Goal: Task Accomplishment & Management: Manage account settings

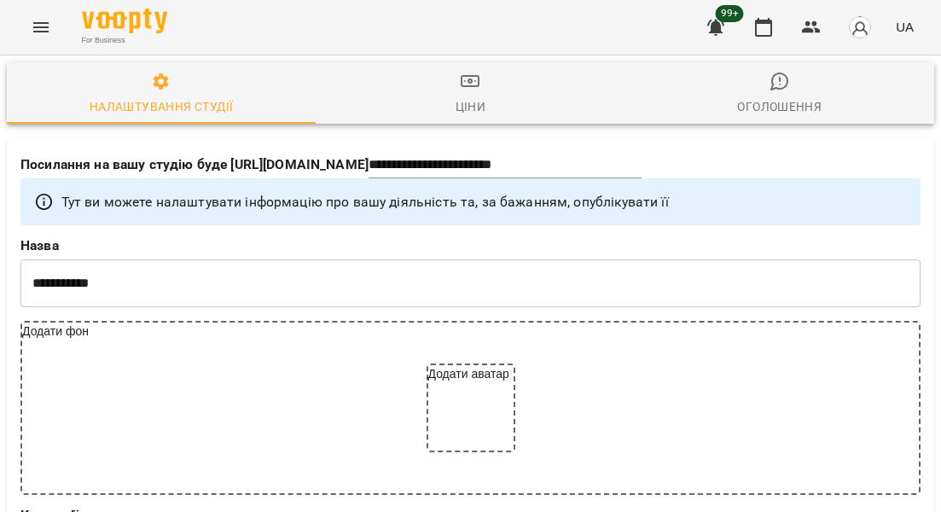
select select "**"
click at [810, 24] on icon "button" at bounding box center [811, 27] width 19 height 12
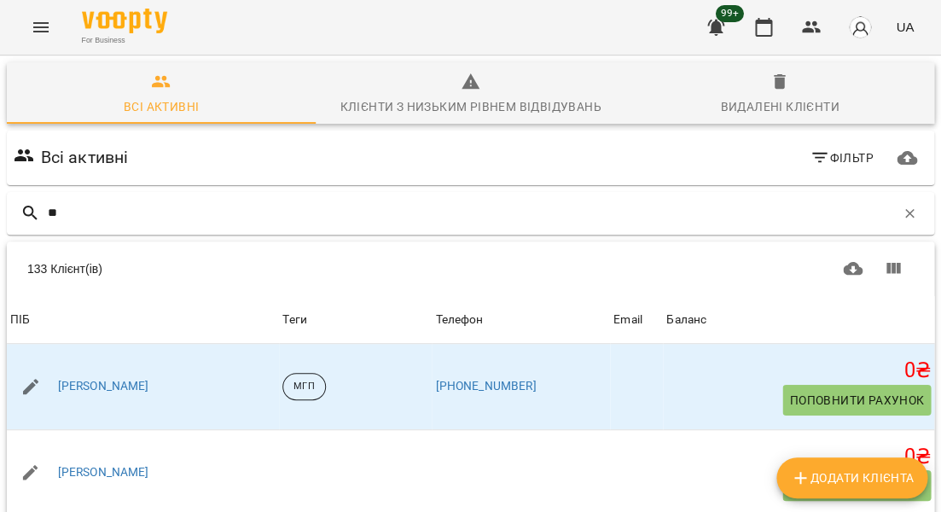
type input "*"
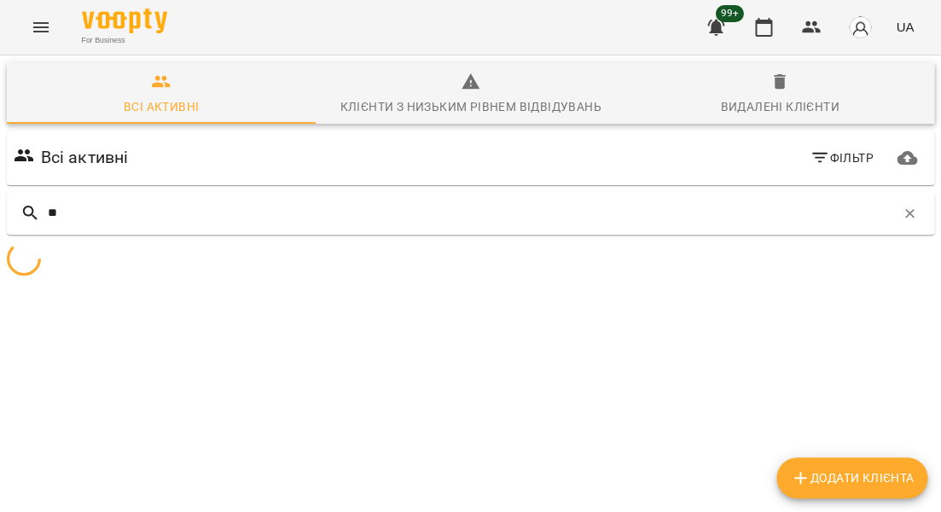
type input "*"
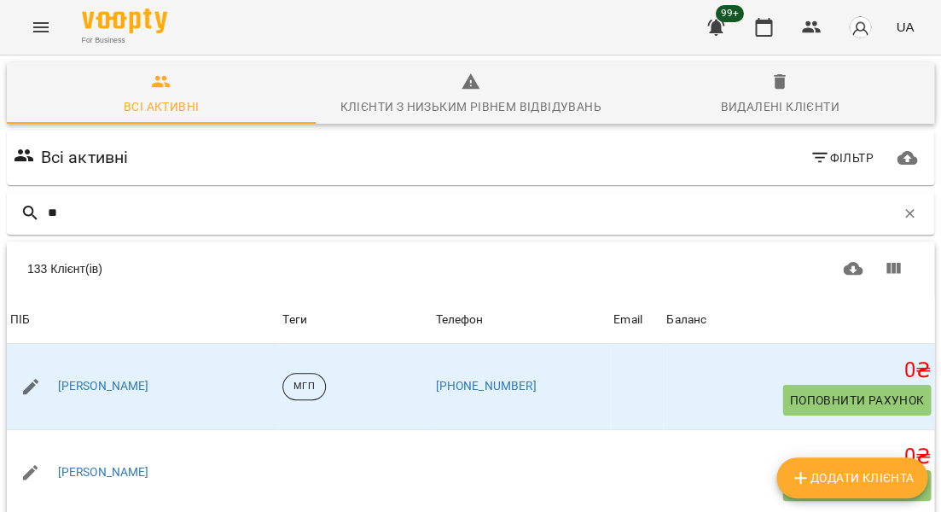
type input "***"
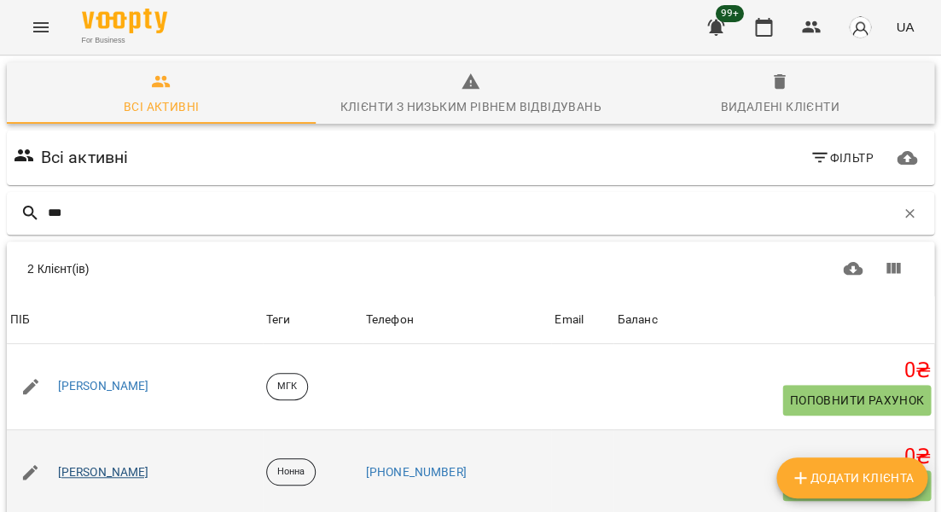
scroll to position [75, 0]
click at [99, 464] on link "[PERSON_NAME]" at bounding box center [103, 472] width 91 height 17
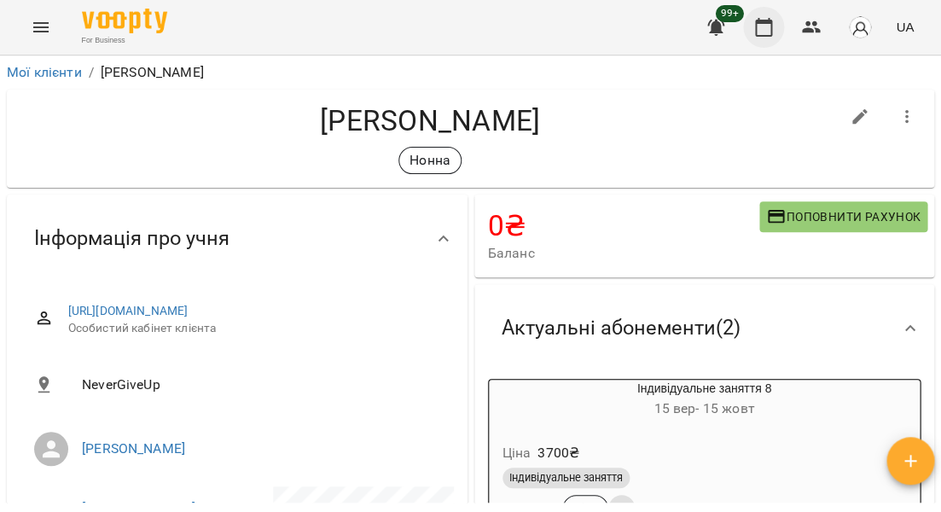
click at [766, 29] on icon "button" at bounding box center [763, 27] width 20 height 20
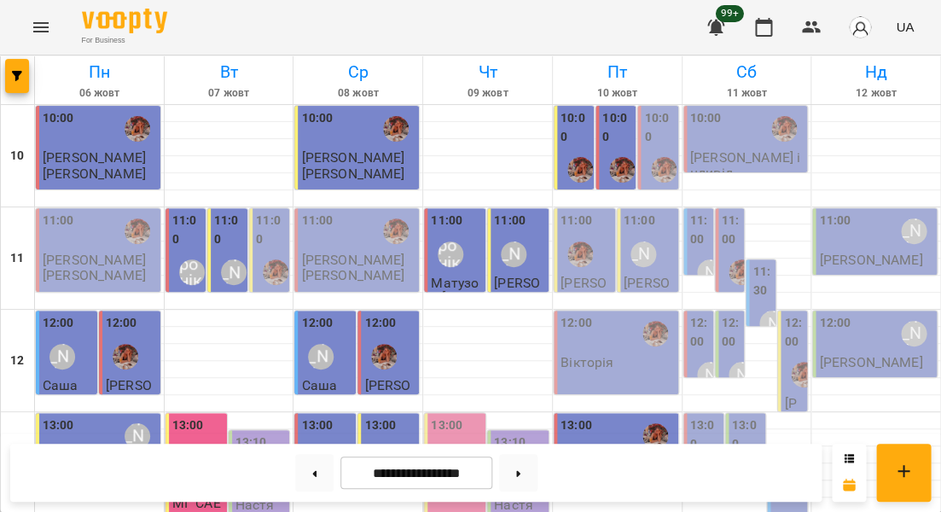
scroll to position [796, 0]
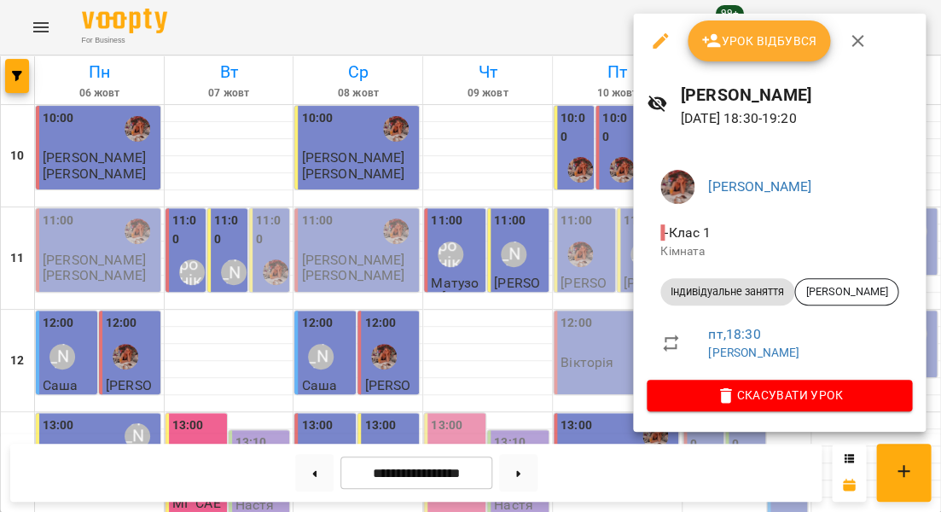
click at [577, 183] on div at bounding box center [470, 256] width 941 height 512
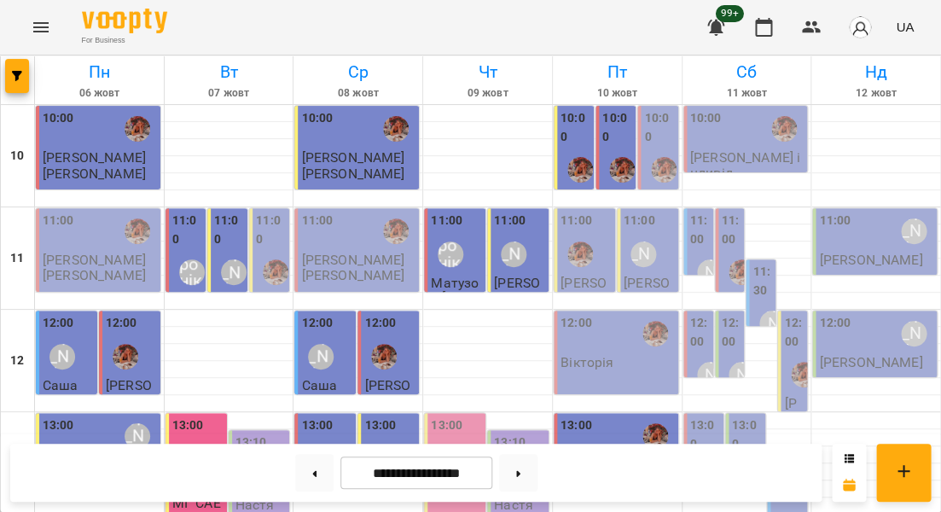
scroll to position [0, 0]
click at [728, 146] on div "10:00" at bounding box center [747, 128] width 114 height 39
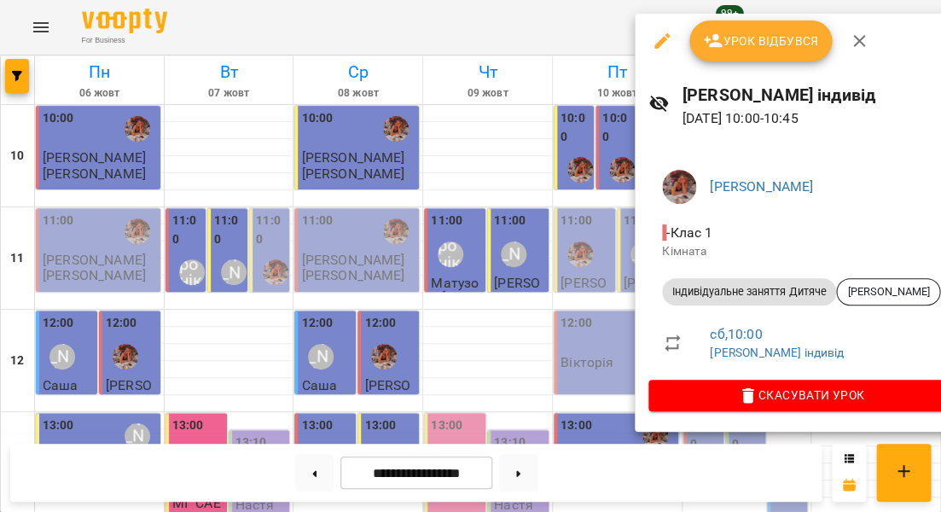
click at [747, 47] on span "Урок відбувся" at bounding box center [761, 41] width 116 height 20
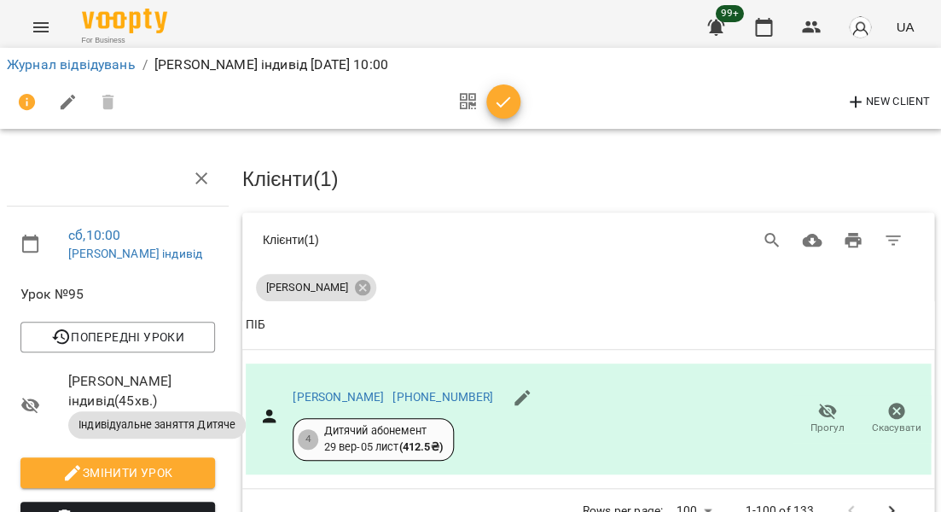
click at [499, 104] on icon "button" at bounding box center [503, 102] width 20 height 20
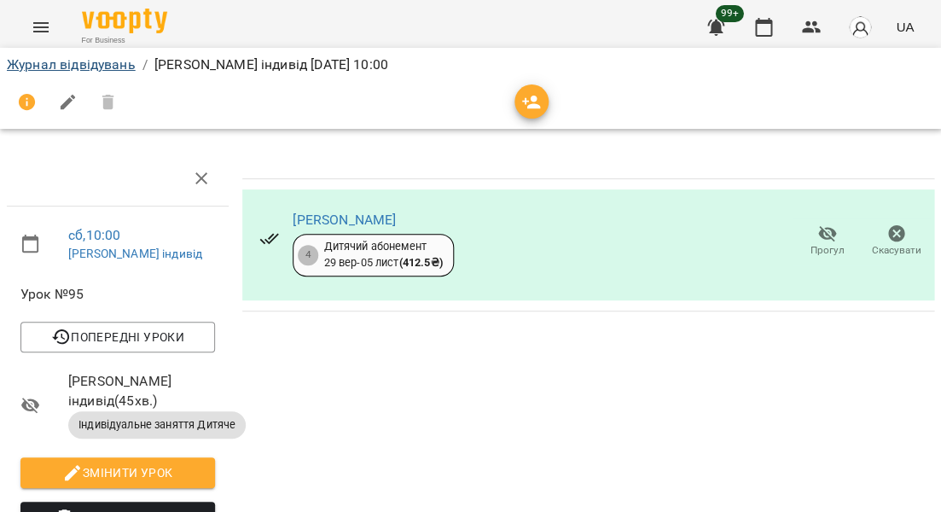
click at [109, 65] on link "Журнал відвідувань" at bounding box center [71, 64] width 129 height 16
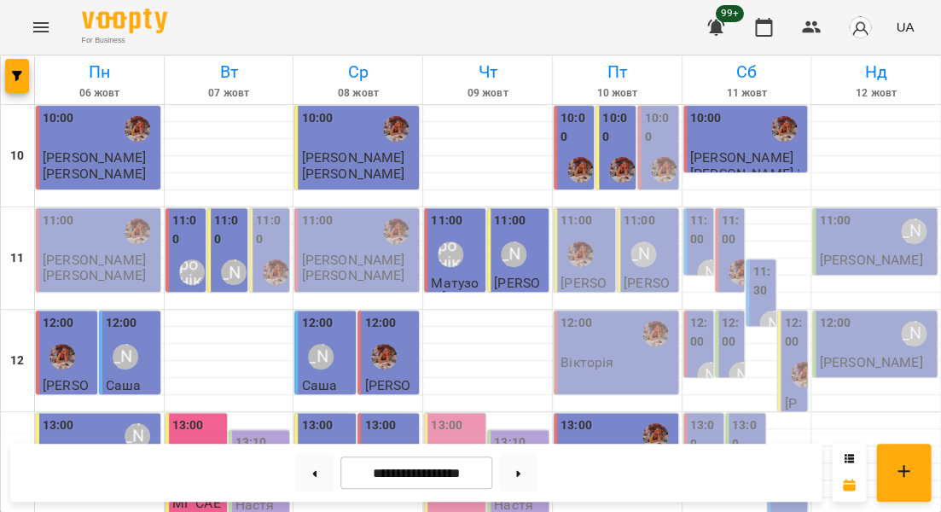
click at [648, 225] on label "11:00" at bounding box center [640, 221] width 32 height 19
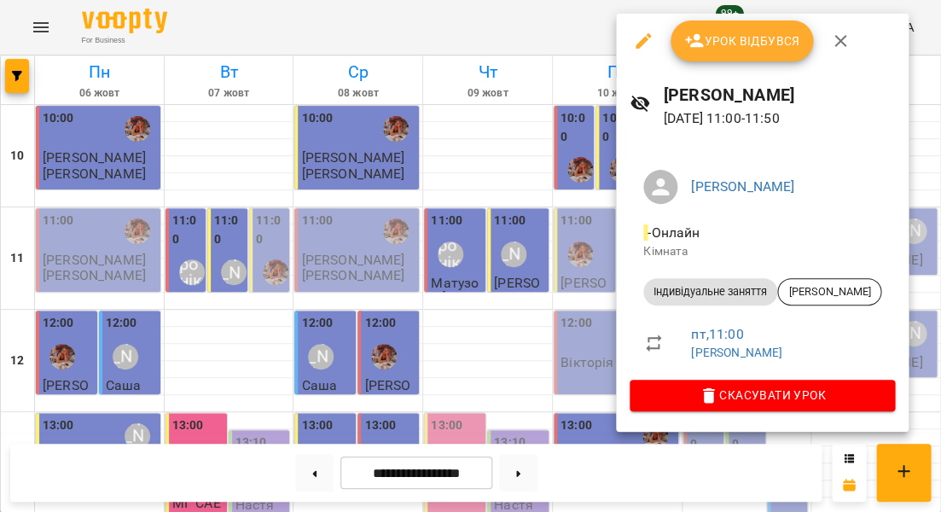
click at [517, 256] on div at bounding box center [470, 256] width 941 height 512
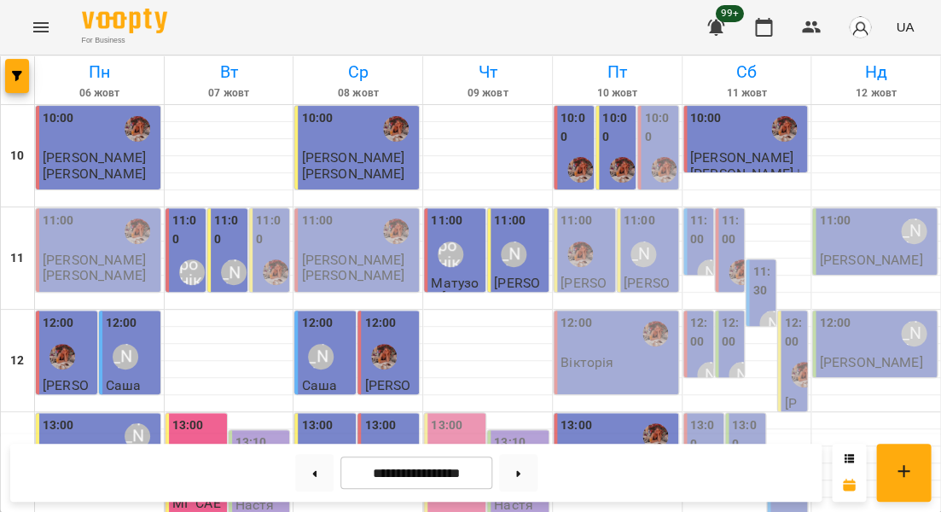
click at [650, 144] on div "10:00" at bounding box center [659, 129] width 30 height 41
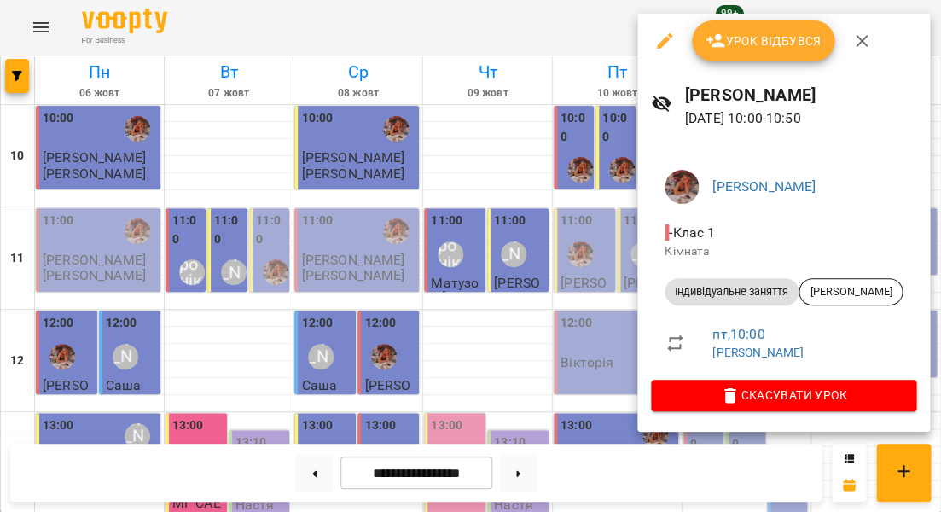
click at [531, 176] on div at bounding box center [470, 256] width 941 height 512
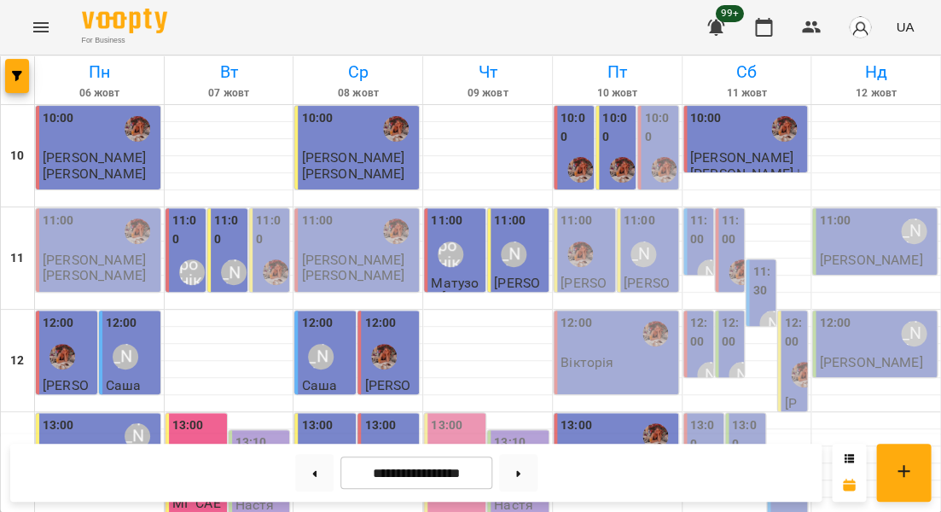
click at [699, 229] on label "11:00" at bounding box center [700, 230] width 20 height 37
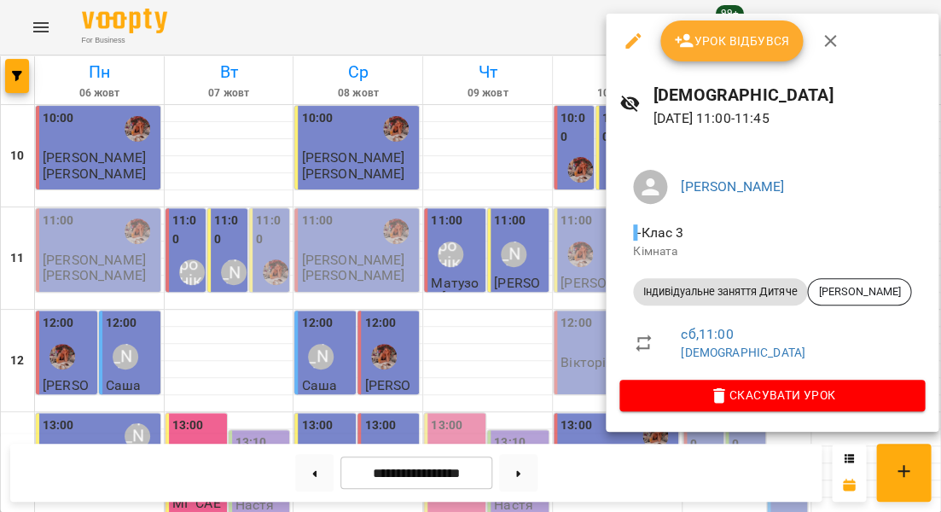
click at [704, 49] on span "Урок відбувся" at bounding box center [732, 41] width 116 height 20
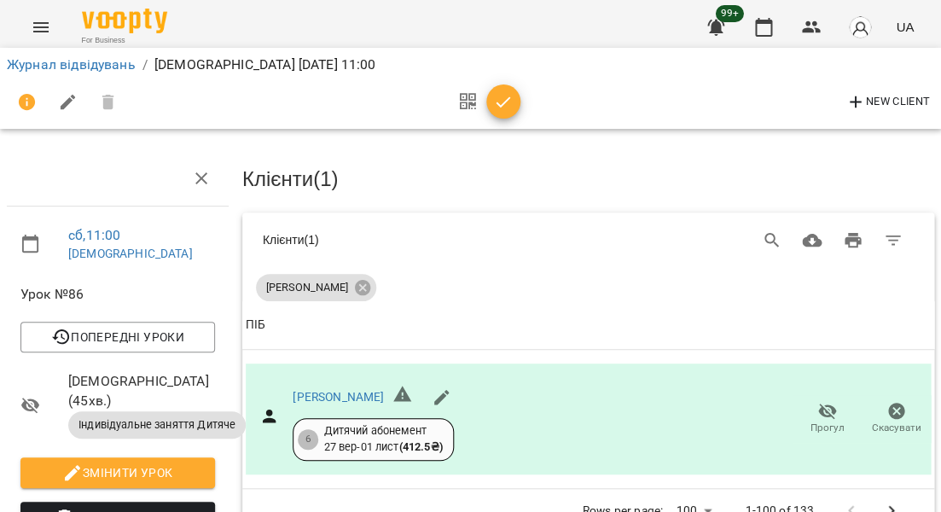
click at [497, 108] on icon "button" at bounding box center [503, 102] width 20 height 20
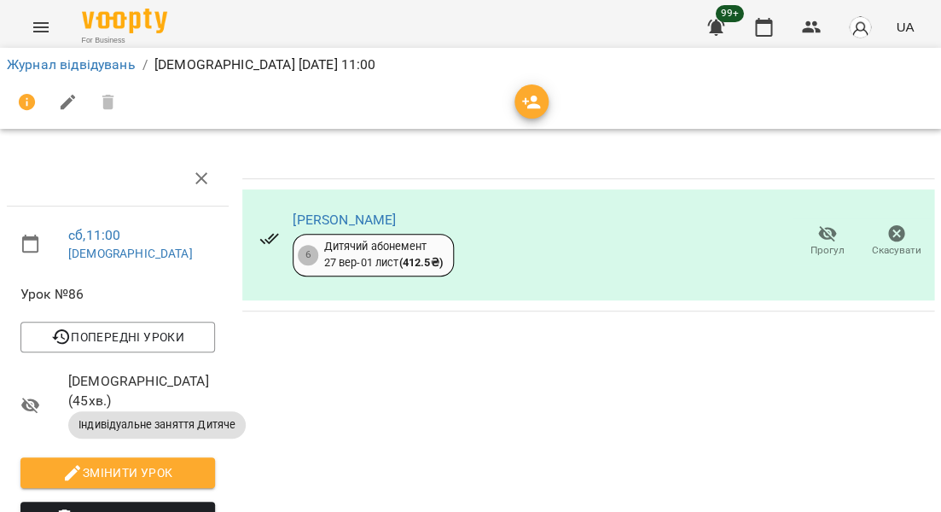
click at [109, 73] on li "Журнал відвідувань" at bounding box center [71, 65] width 129 height 20
click at [106, 65] on link "Журнал відвідувань" at bounding box center [71, 64] width 129 height 16
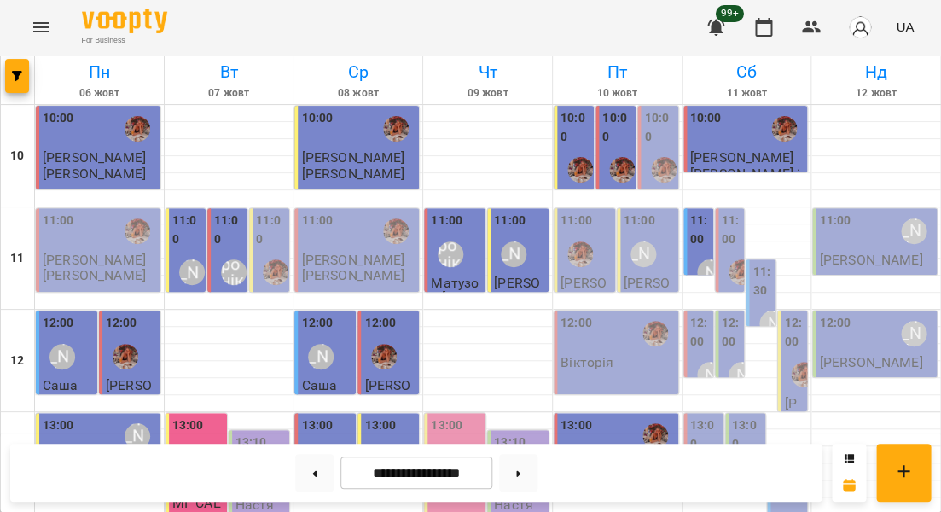
click at [731, 235] on label "11:00" at bounding box center [732, 230] width 20 height 37
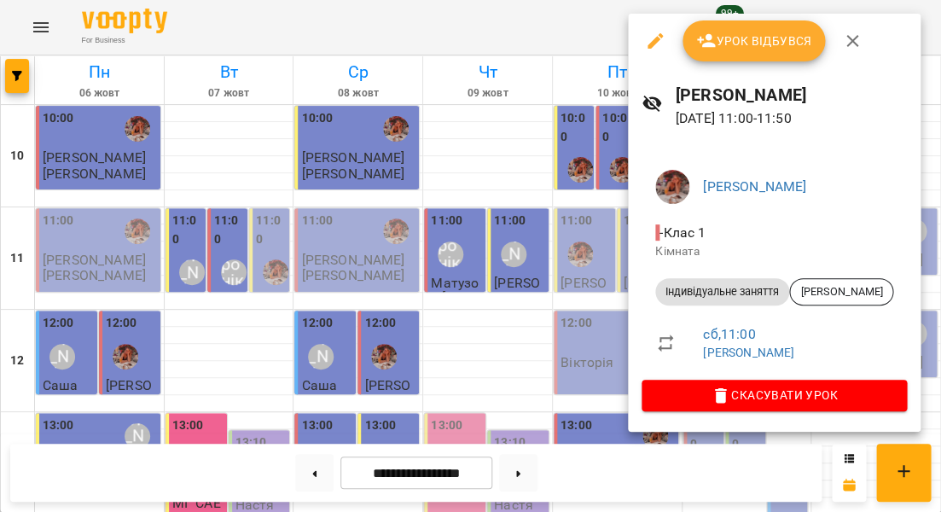
click at [739, 41] on span "Урок відбувся" at bounding box center [754, 41] width 116 height 20
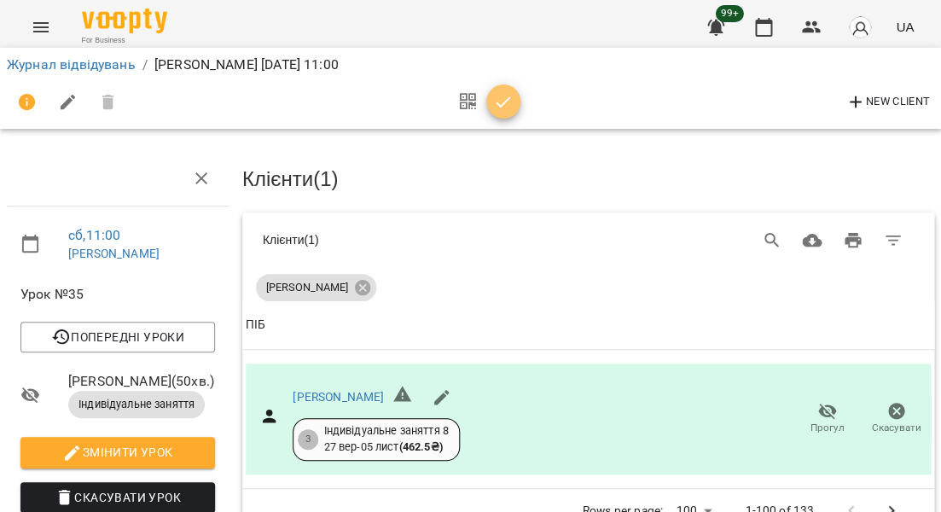
click at [508, 102] on span "button" at bounding box center [503, 102] width 34 height 20
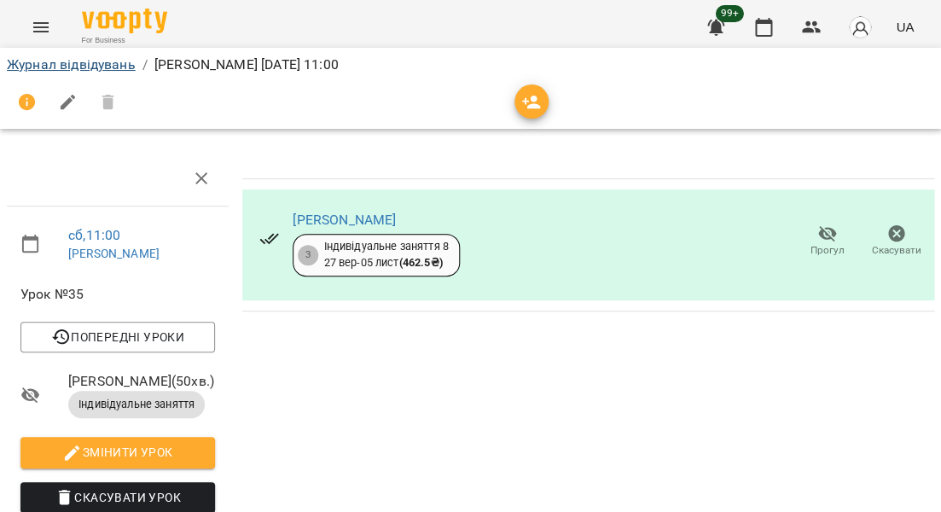
click at [106, 62] on link "Журнал відвідувань" at bounding box center [71, 64] width 129 height 16
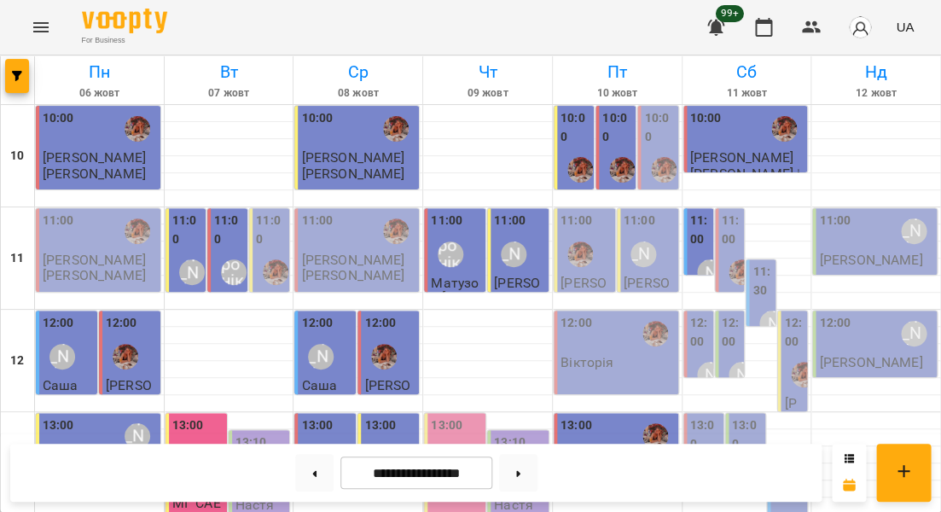
scroll to position [112, 0]
click at [750, 259] on div "11:30 [PERSON_NAME]" at bounding box center [761, 355] width 30 height 193
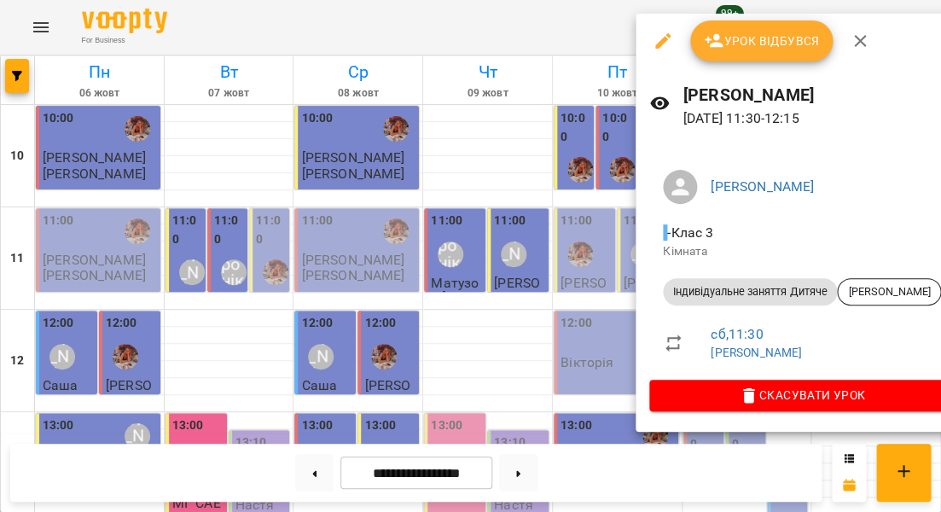
click at [599, 187] on div at bounding box center [470, 256] width 941 height 512
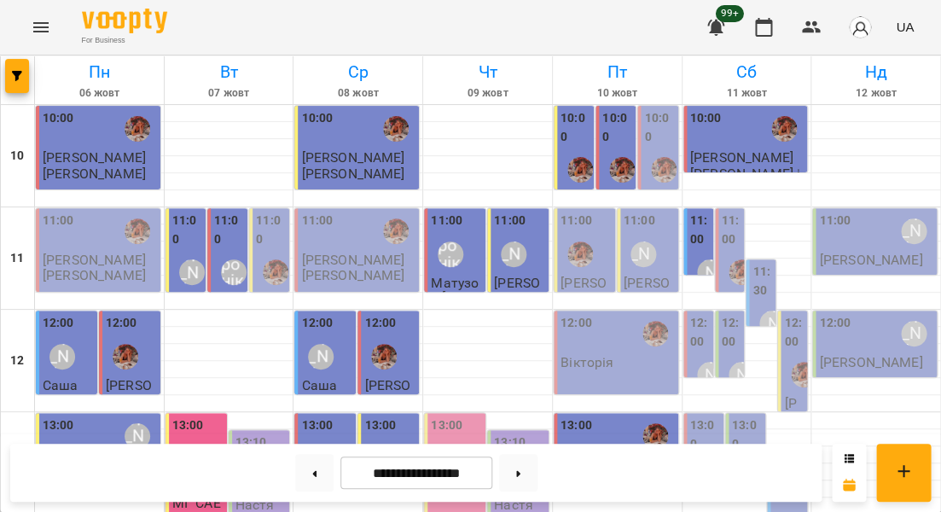
click at [719, 208] on div "11:00 [PERSON_NAME]" at bounding box center [730, 304] width 30 height 193
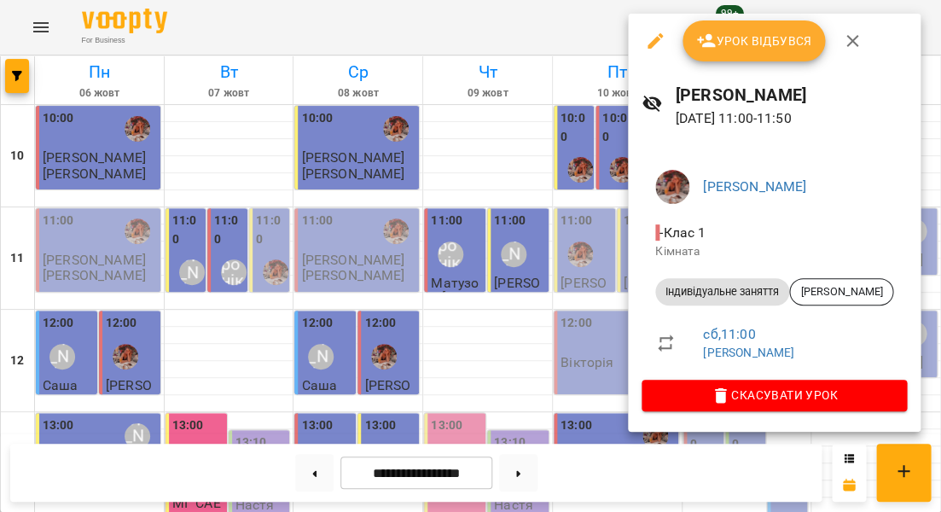
click at [738, 43] on span "Урок відбувся" at bounding box center [754, 41] width 116 height 20
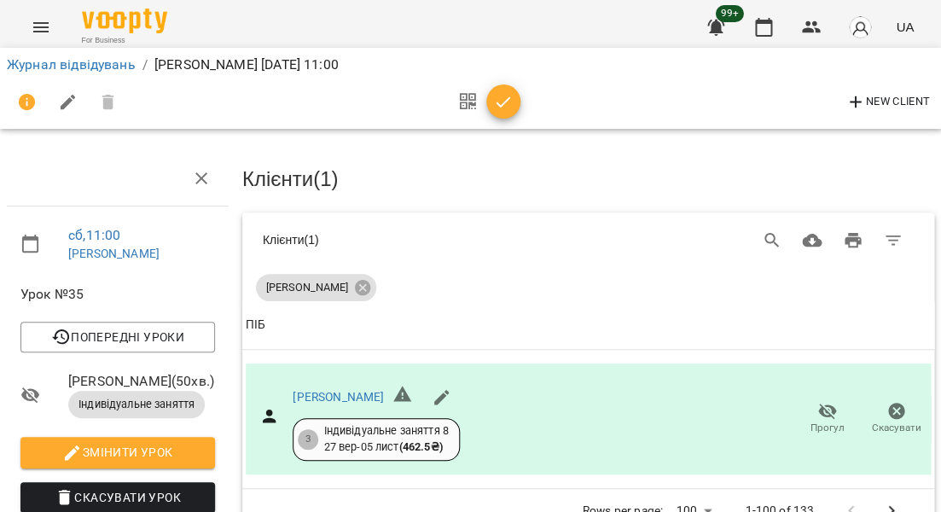
click at [489, 107] on span "button" at bounding box center [503, 102] width 34 height 20
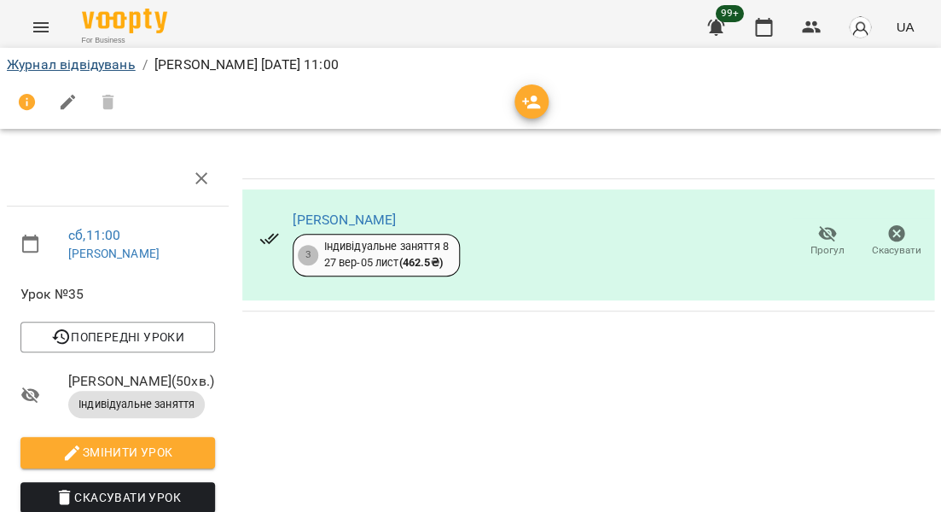
click at [93, 68] on link "Журнал відвідувань" at bounding box center [71, 64] width 129 height 16
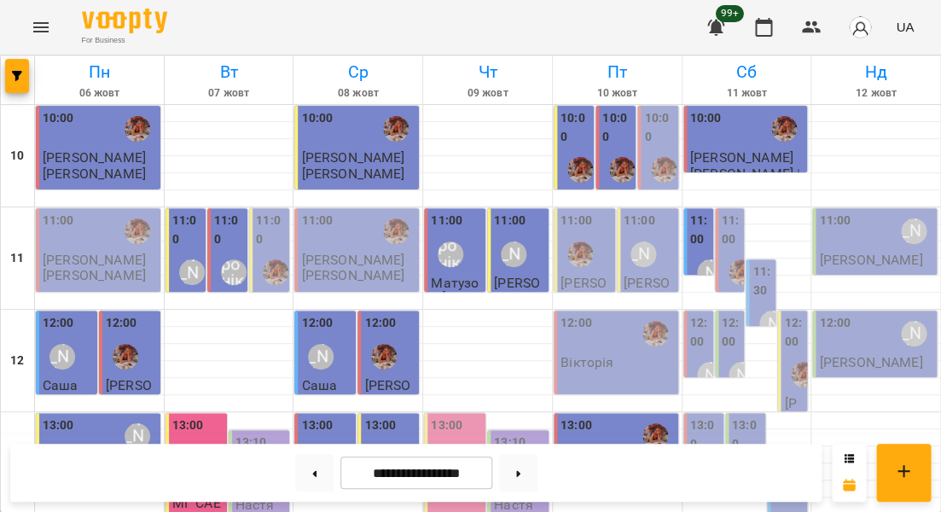
click at [764, 280] on label "11:30" at bounding box center [762, 281] width 20 height 37
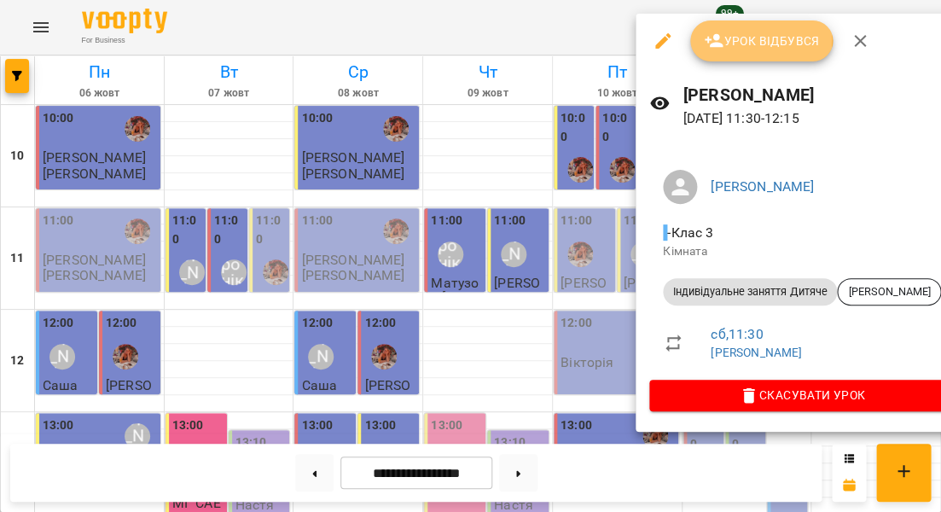
click at [742, 39] on span "Урок відбувся" at bounding box center [762, 41] width 116 height 20
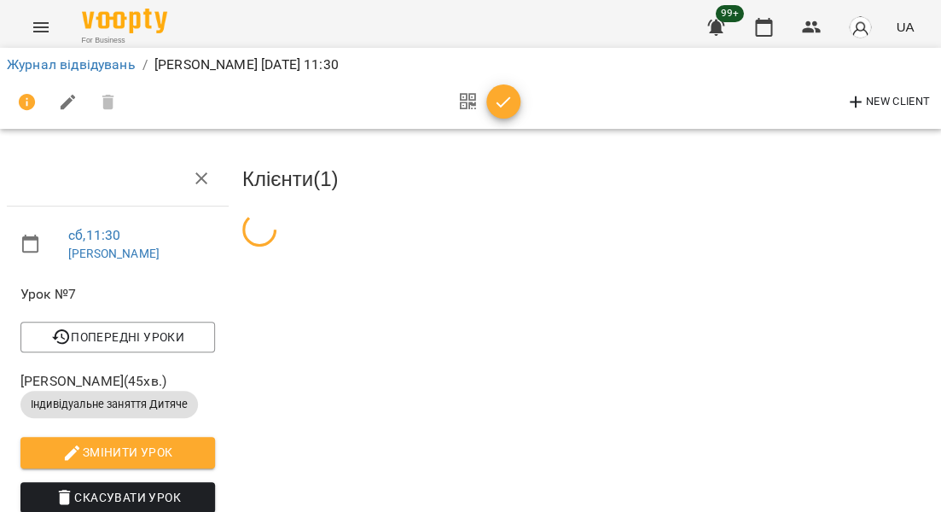
click at [493, 106] on icon "button" at bounding box center [503, 102] width 20 height 20
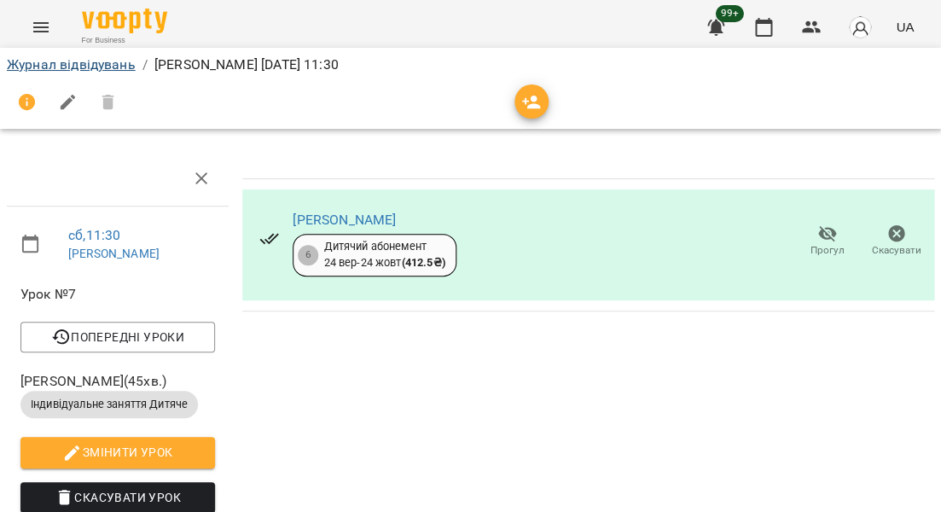
click at [119, 61] on link "Журнал відвідувань" at bounding box center [71, 64] width 129 height 16
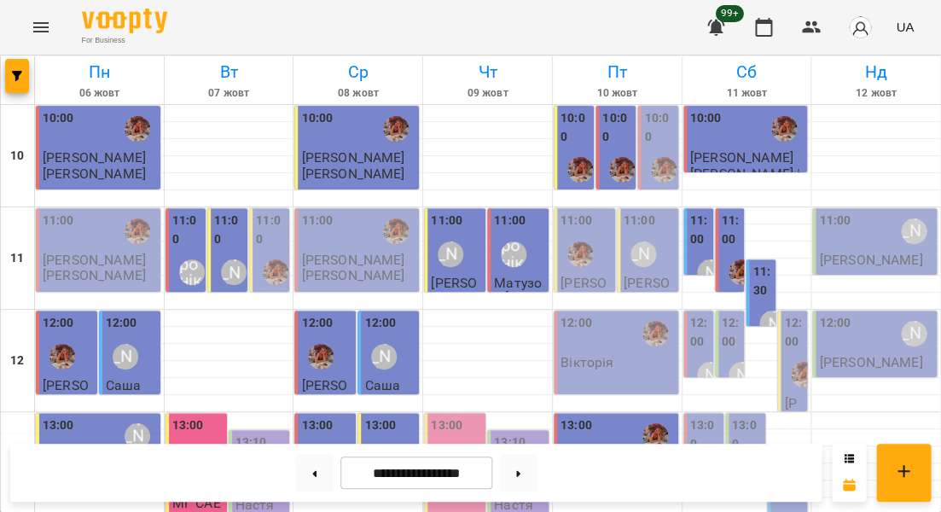
scroll to position [796, 0]
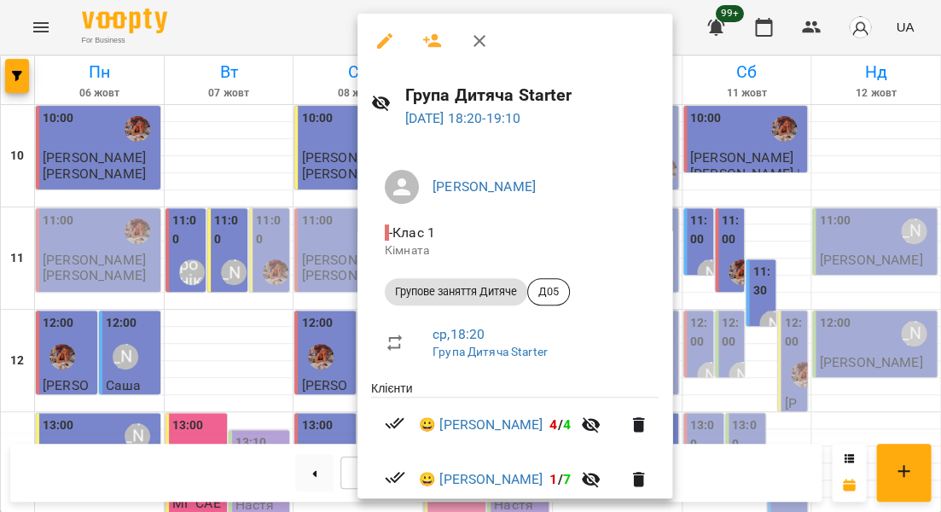
click at [317, 222] on div at bounding box center [470, 256] width 941 height 512
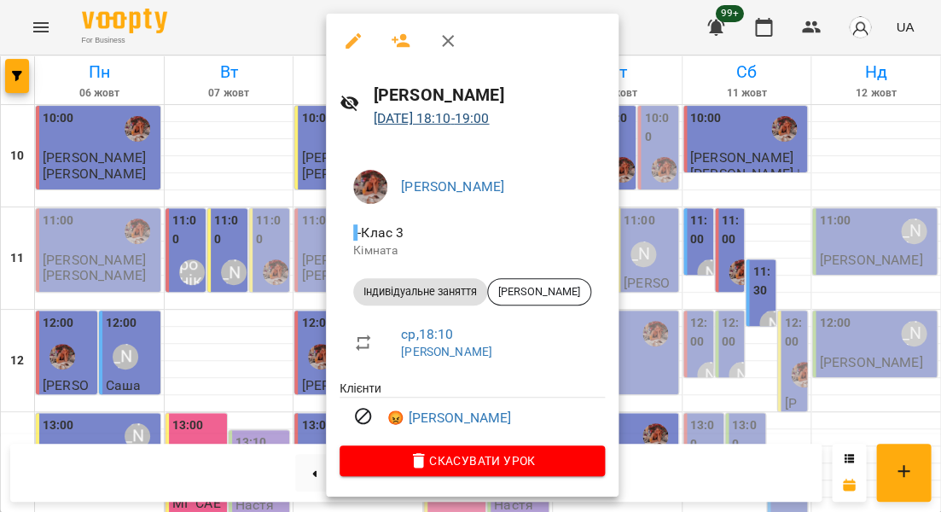
click at [438, 114] on link "[DATE] 18:10 - 19:00" at bounding box center [432, 118] width 116 height 16
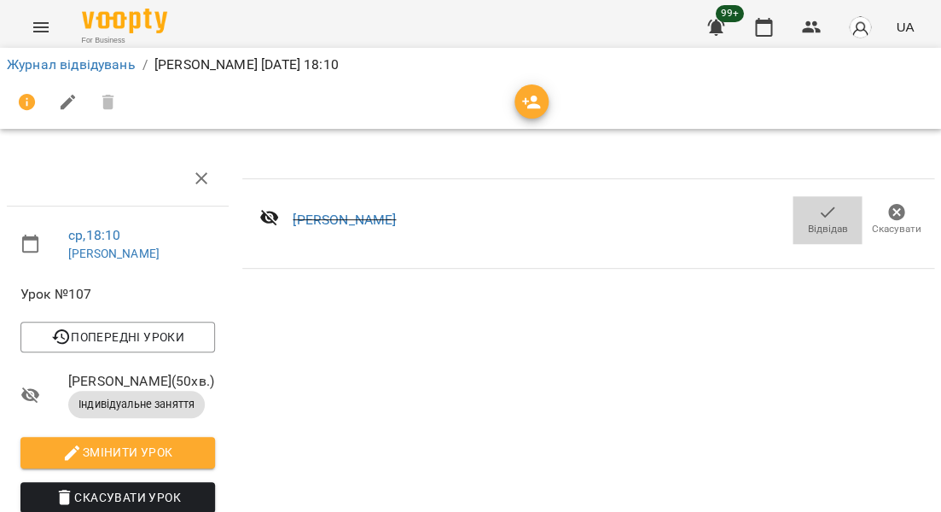
click at [809, 223] on span "Відвідав" at bounding box center [827, 229] width 40 height 15
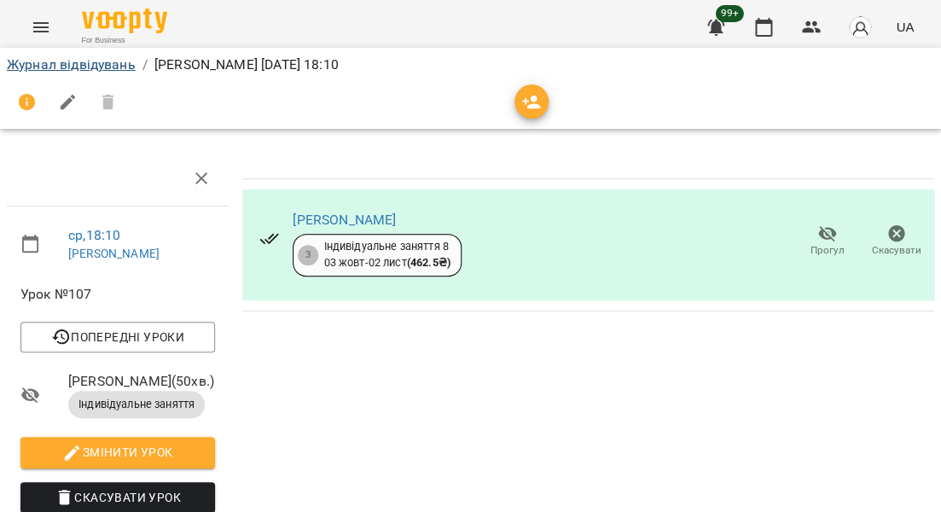
click at [90, 61] on link "Журнал відвідувань" at bounding box center [71, 64] width 129 height 16
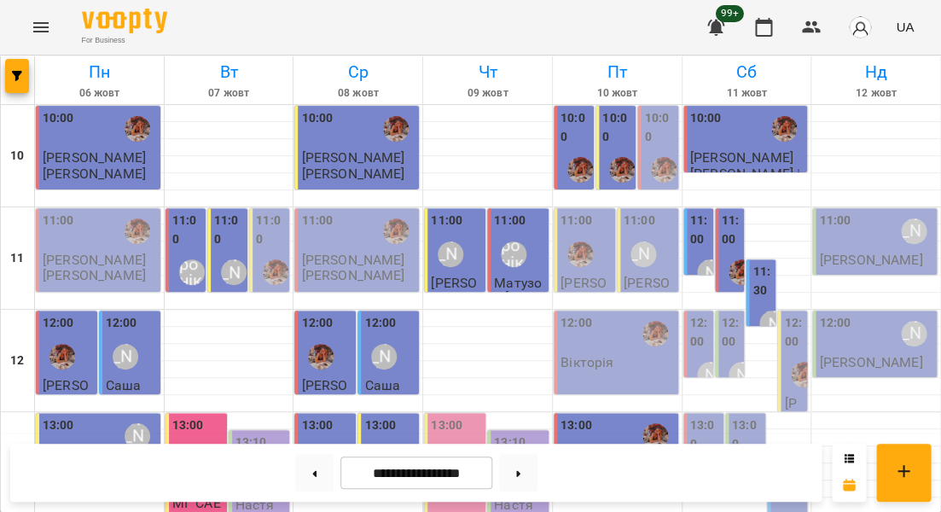
scroll to position [731, 0]
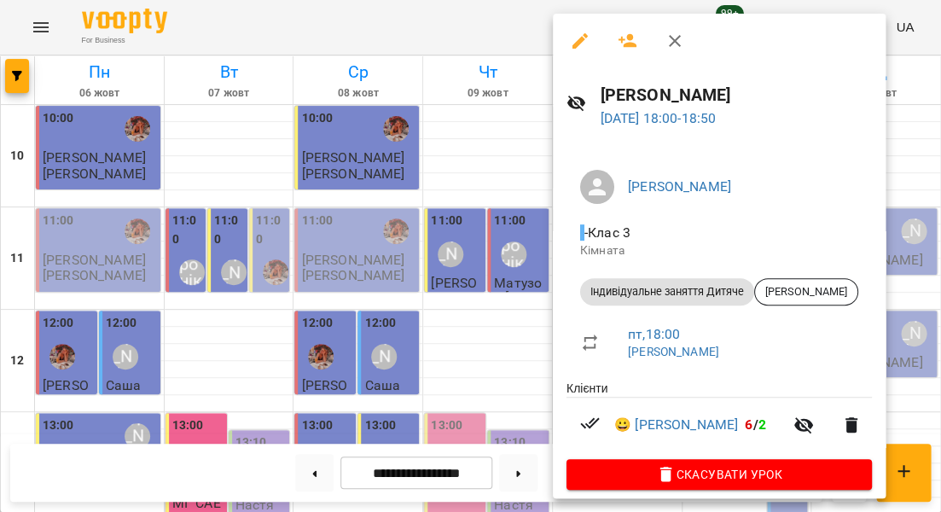
click at [437, 252] on div at bounding box center [470, 256] width 941 height 512
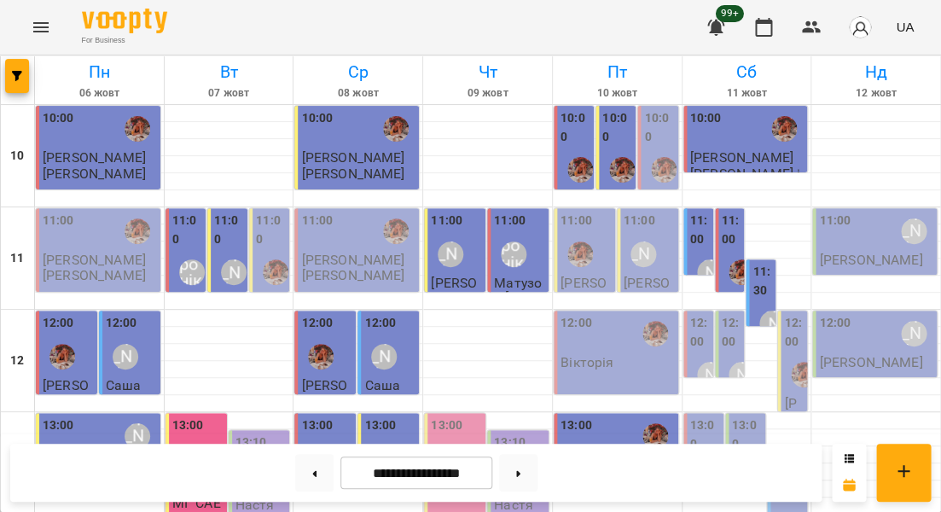
scroll to position [96, 0]
click at [796, 314] on label "12:00" at bounding box center [794, 332] width 20 height 37
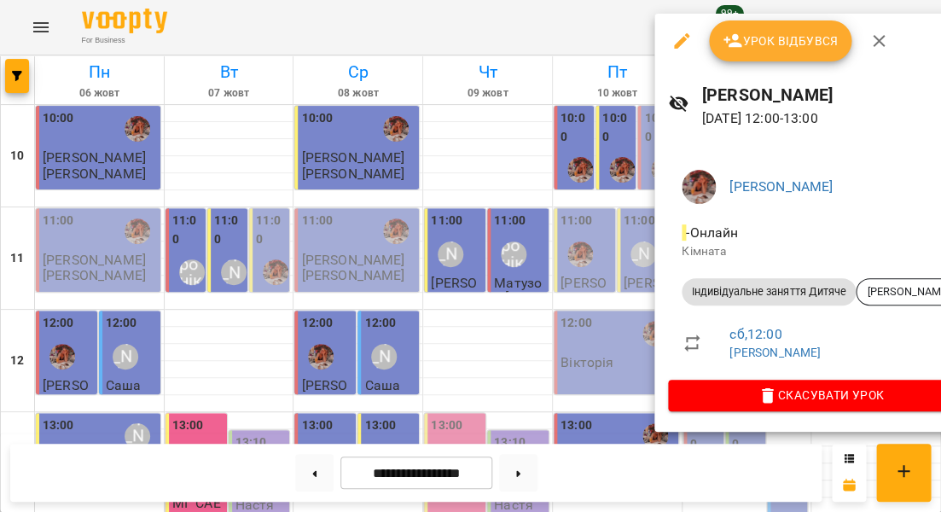
click at [771, 41] on span "Урок відбувся" at bounding box center [781, 41] width 116 height 20
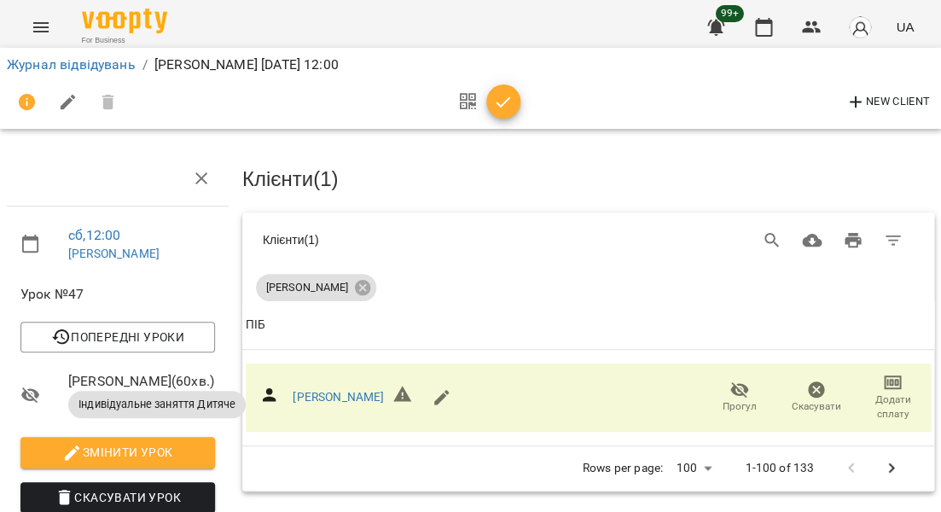
click at [496, 105] on icon "button" at bounding box center [503, 101] width 15 height 11
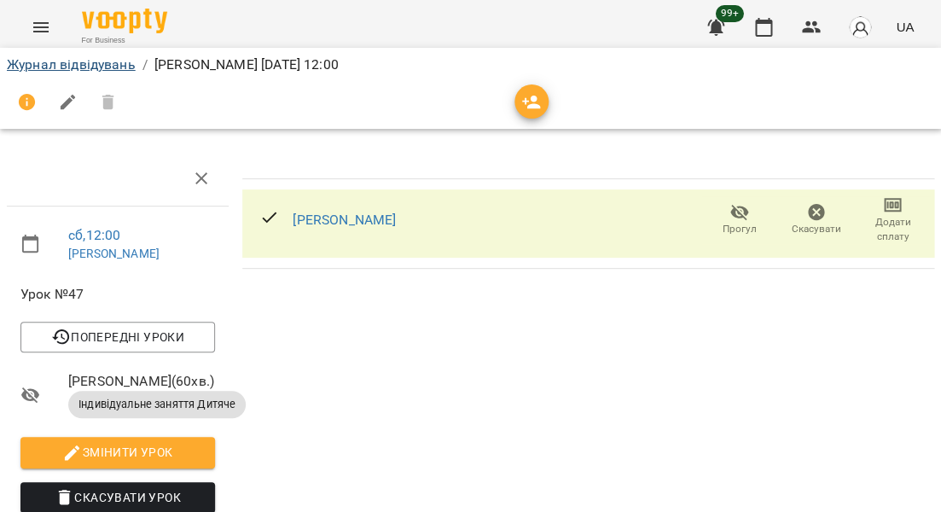
click at [92, 65] on link "Журнал відвідувань" at bounding box center [71, 64] width 129 height 16
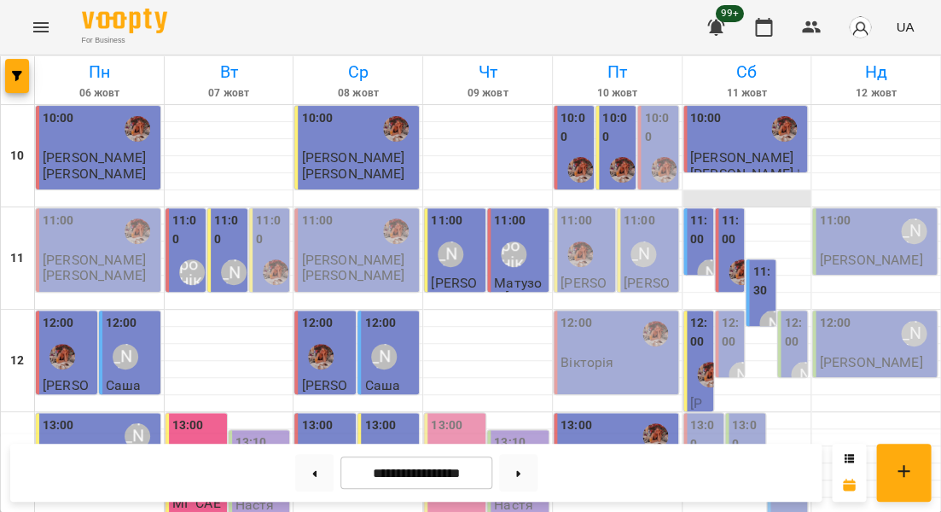
scroll to position [212, 0]
click at [736, 416] on label "13:00" at bounding box center [747, 434] width 30 height 37
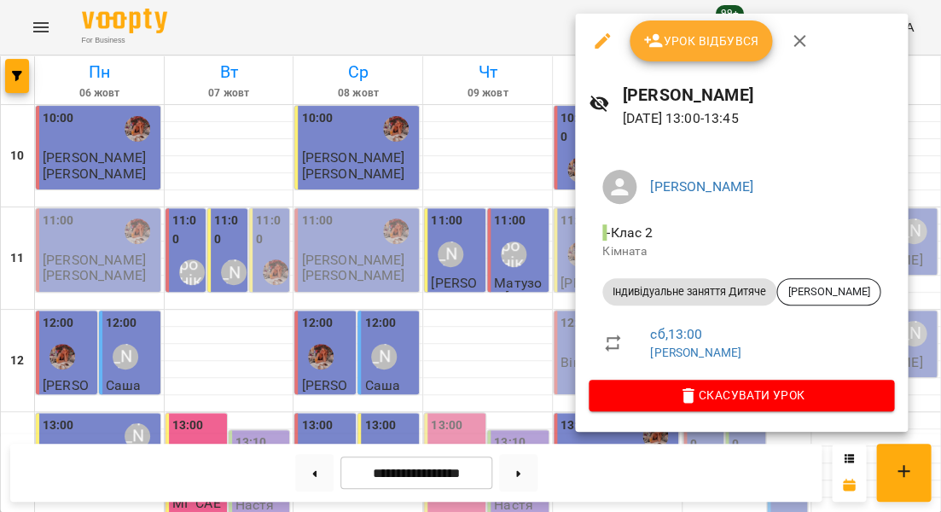
click at [516, 136] on div at bounding box center [470, 256] width 941 height 512
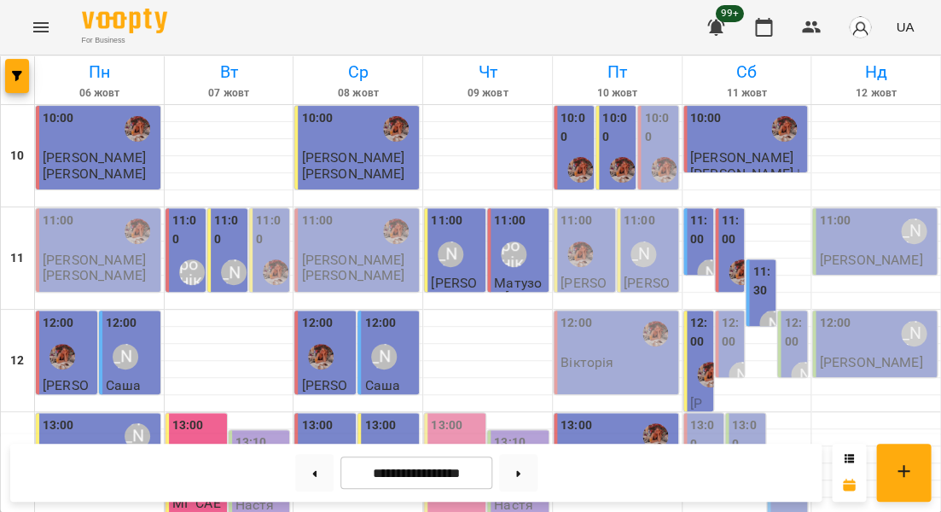
click at [690, 416] on label "13:00" at bounding box center [705, 434] width 30 height 37
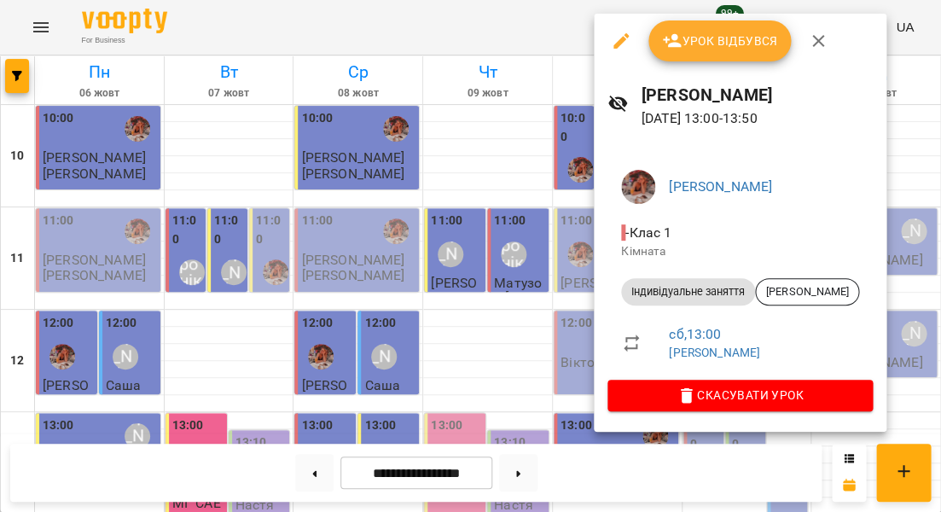
click at [713, 42] on span "Урок відбувся" at bounding box center [720, 41] width 116 height 20
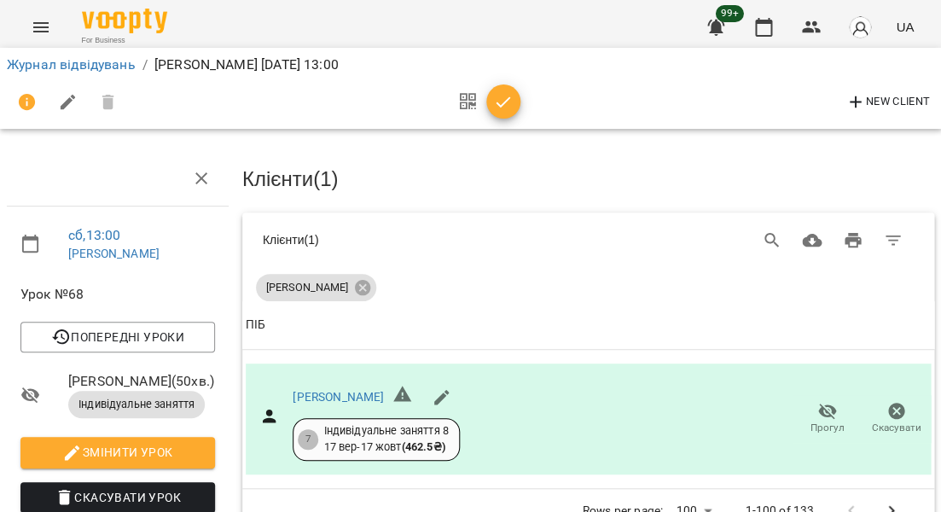
click at [496, 100] on icon "button" at bounding box center [503, 102] width 20 height 20
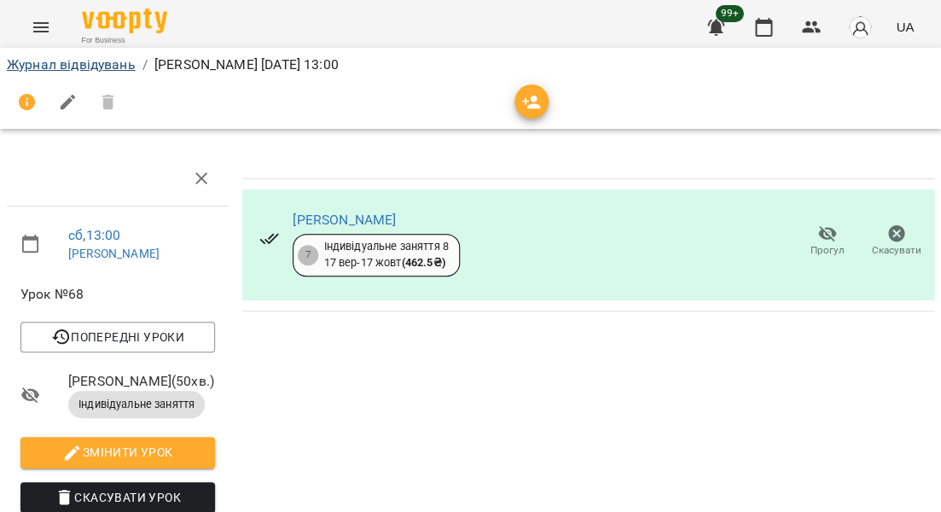
click at [94, 66] on link "Журнал відвідувань" at bounding box center [71, 64] width 129 height 16
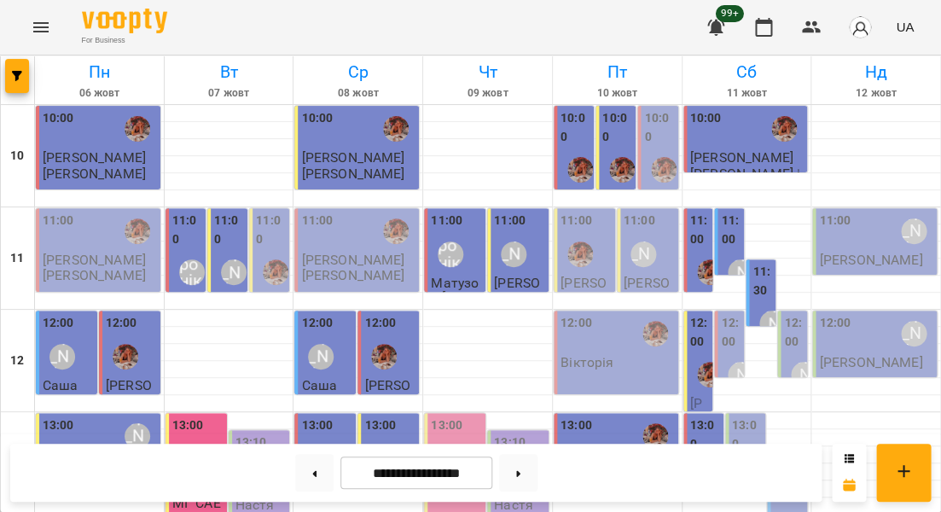
scroll to position [232, 0]
click at [751, 416] on label "13:00" at bounding box center [747, 434] width 30 height 37
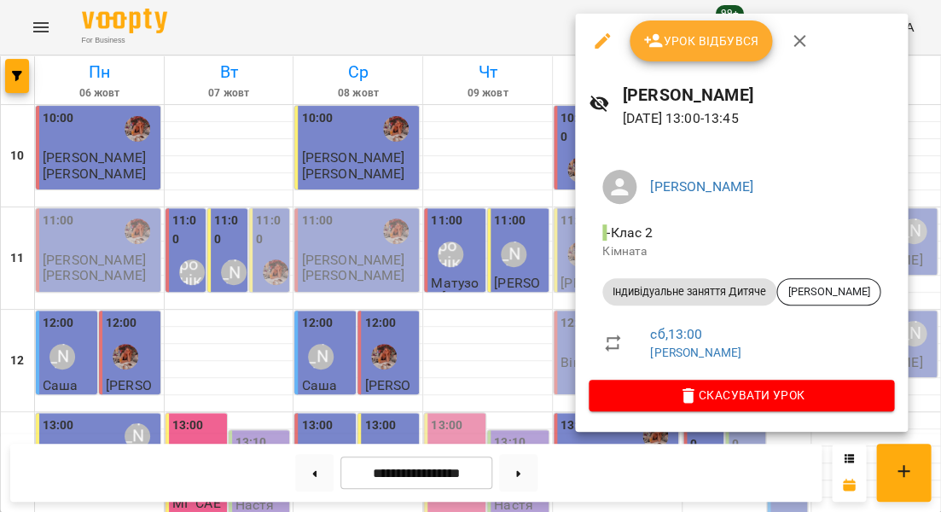
click at [688, 45] on span "Урок відбувся" at bounding box center [701, 41] width 116 height 20
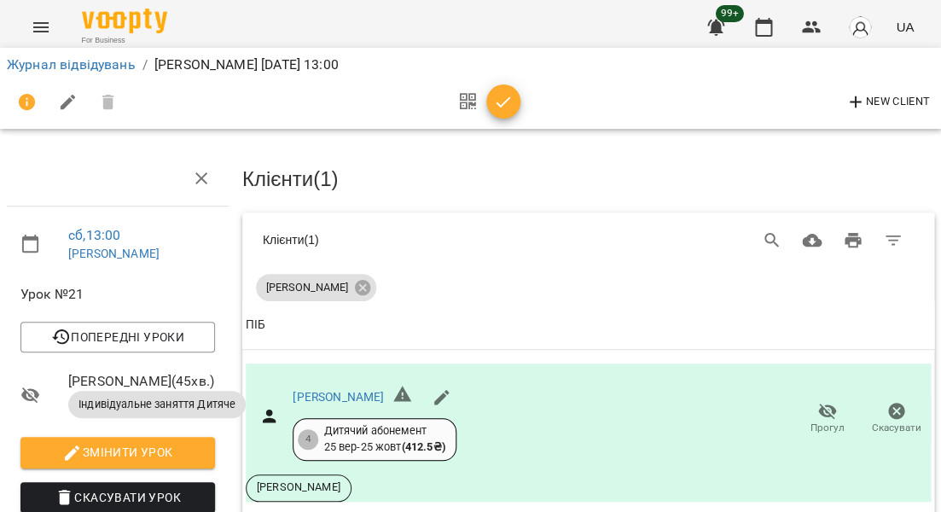
click at [498, 108] on icon "button" at bounding box center [503, 102] width 20 height 20
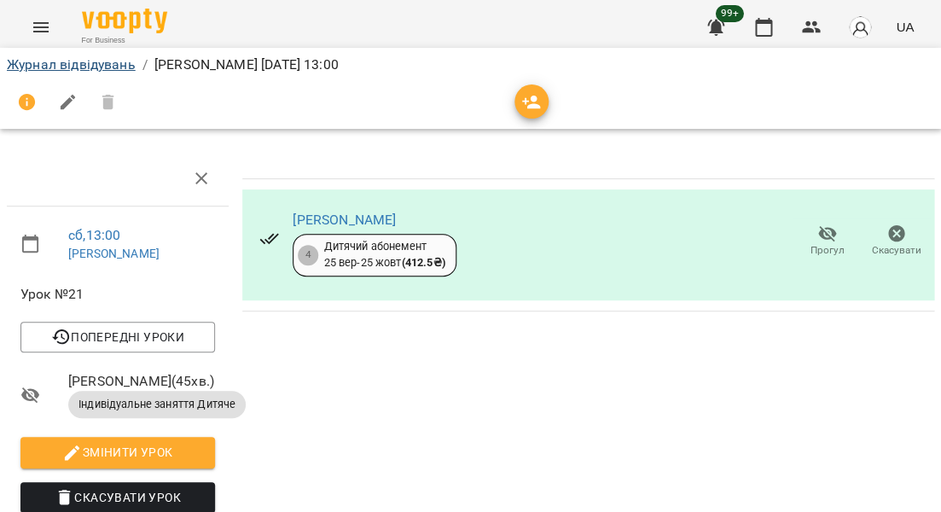
click at [88, 66] on link "Журнал відвідувань" at bounding box center [71, 64] width 129 height 16
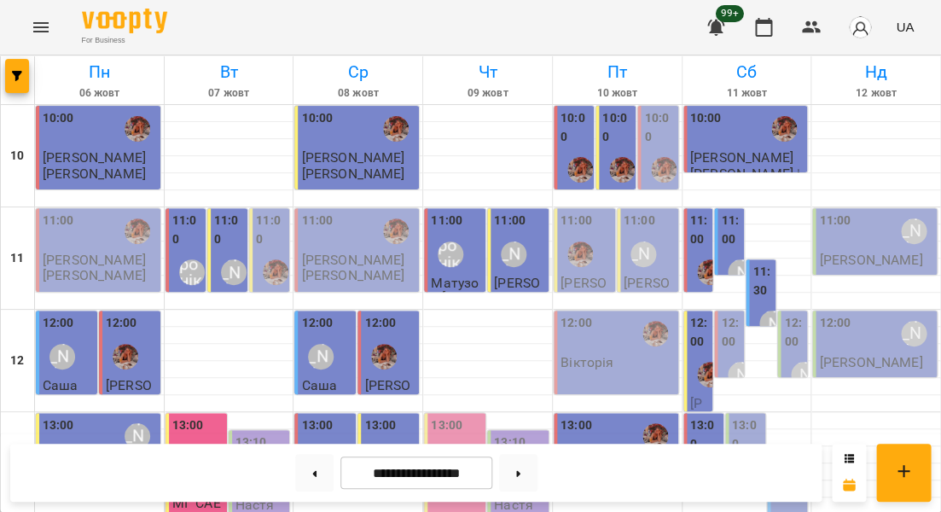
scroll to position [749, 0]
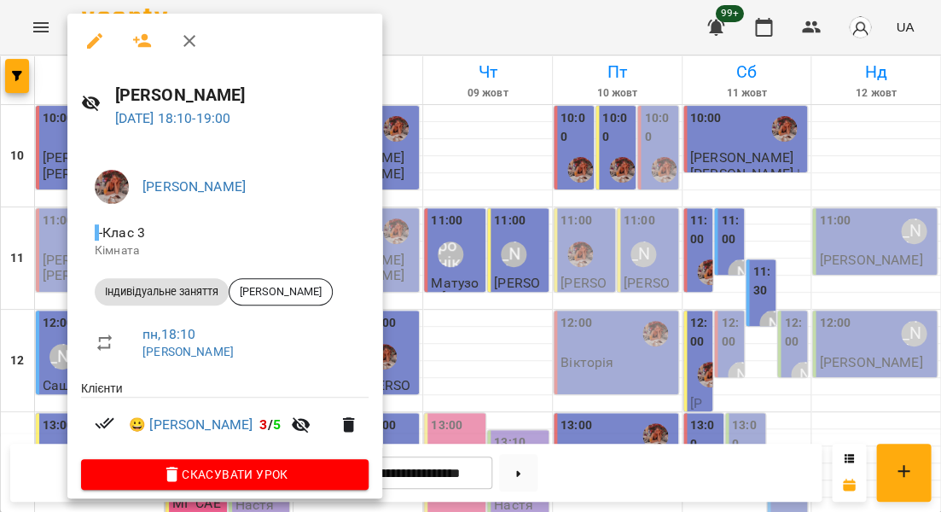
click at [49, 246] on div at bounding box center [470, 256] width 941 height 512
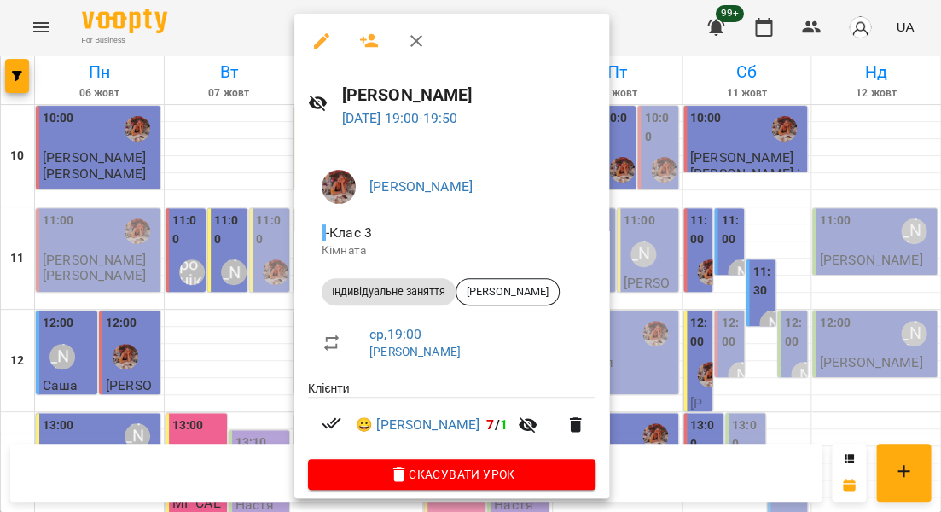
click at [204, 310] on div at bounding box center [470, 256] width 941 height 512
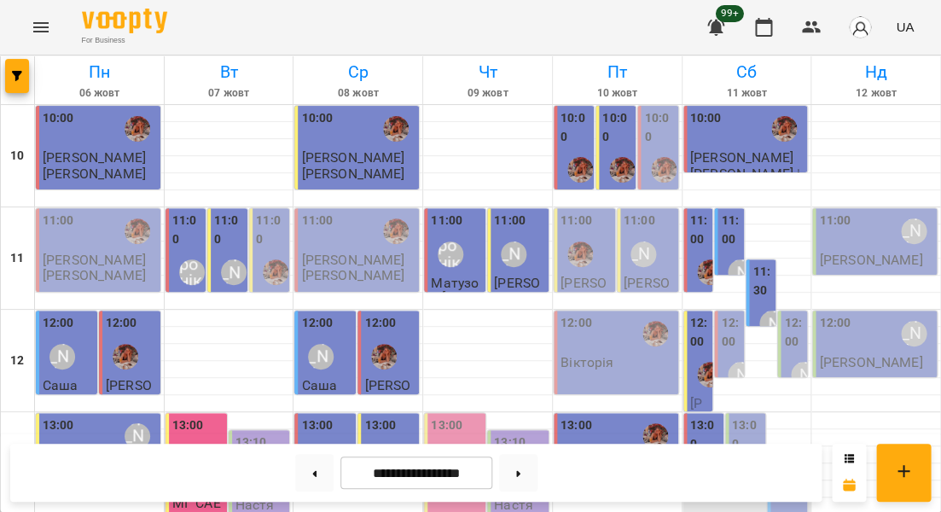
scroll to position [235, 0]
click at [750, 416] on label "13:00" at bounding box center [747, 434] width 30 height 37
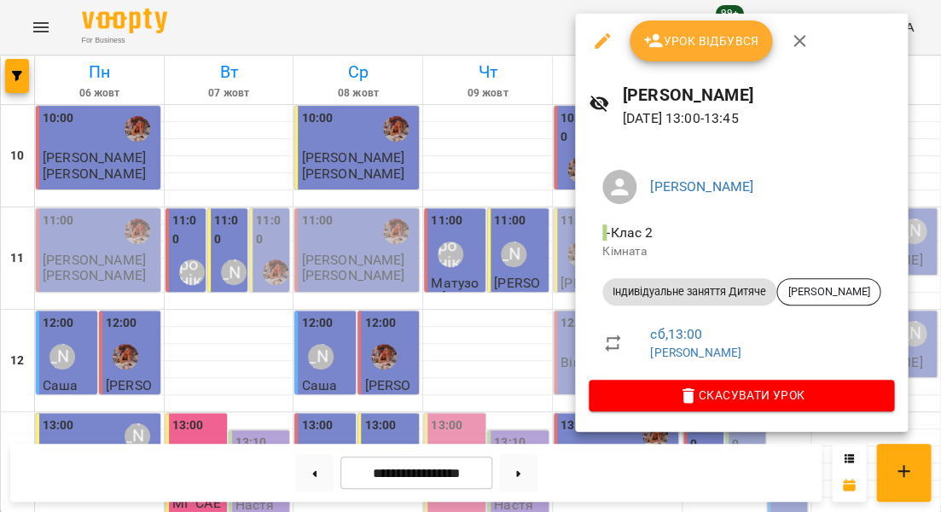
click at [561, 237] on div at bounding box center [470, 256] width 941 height 512
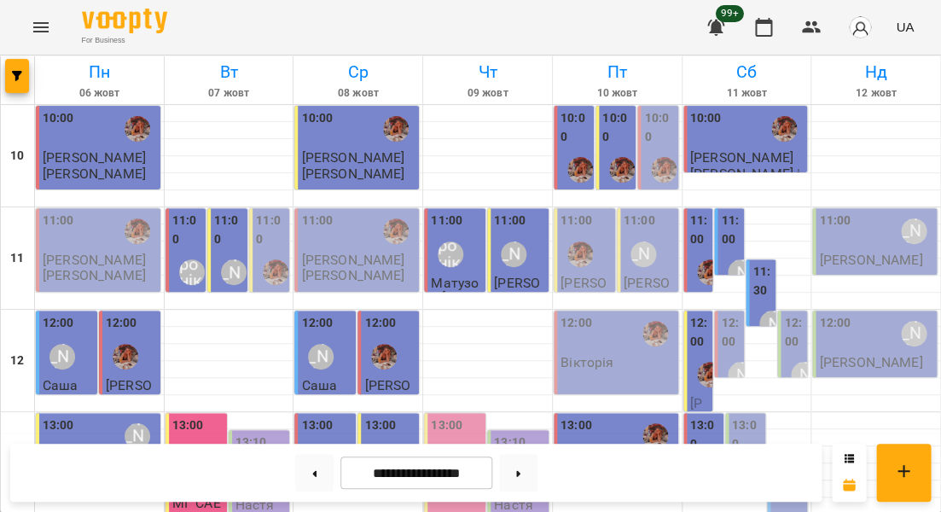
click at [740, 416] on label "13:00" at bounding box center [747, 434] width 30 height 37
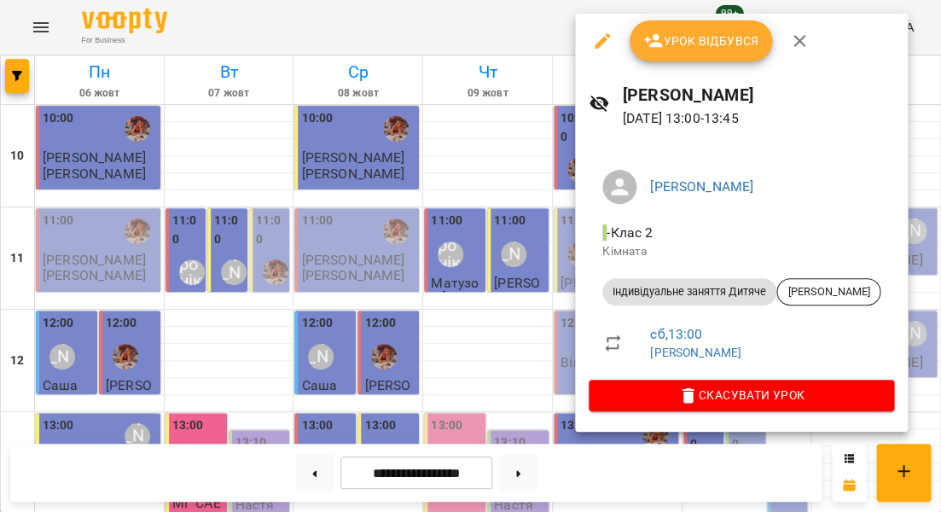
click at [556, 222] on div at bounding box center [470, 256] width 941 height 512
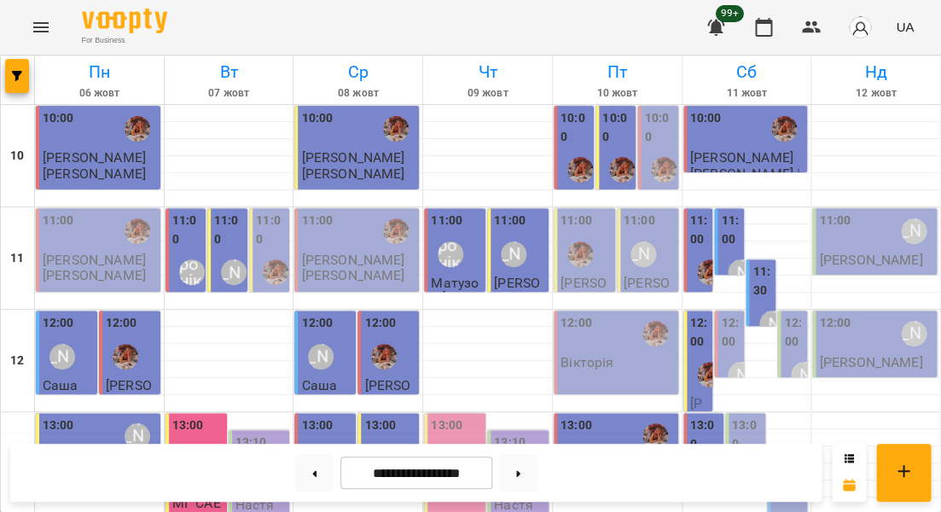
click at [788, 467] on label "13:30" at bounding box center [789, 485] width 30 height 37
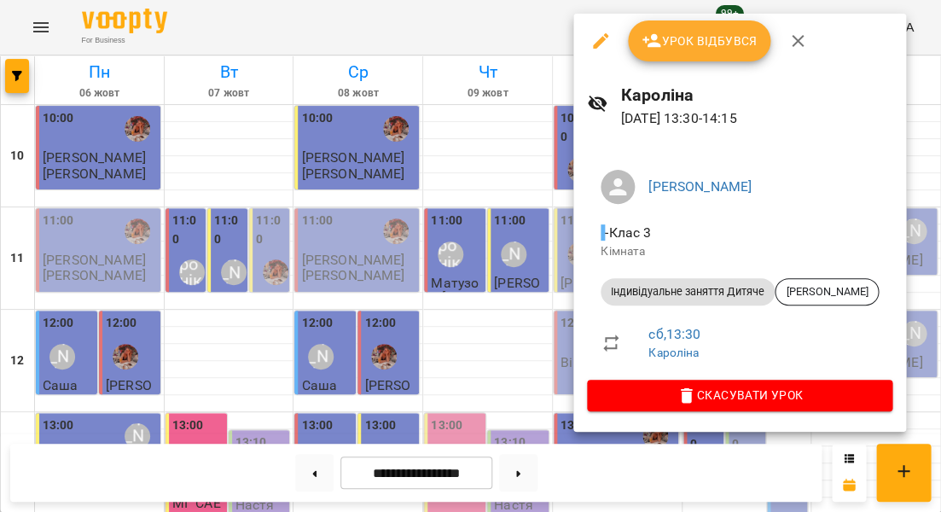
click at [707, 46] on span "Урок відбувся" at bounding box center [699, 41] width 116 height 20
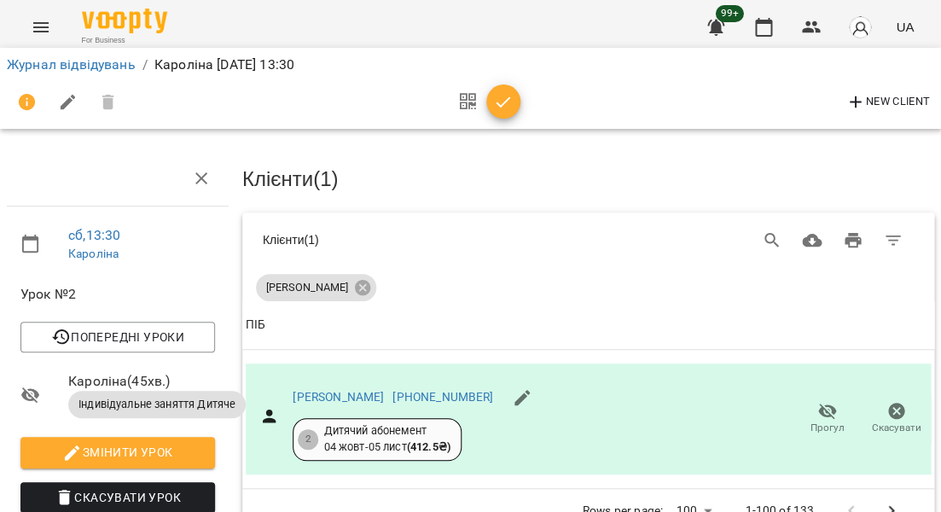
click at [497, 104] on icon "button" at bounding box center [503, 102] width 20 height 20
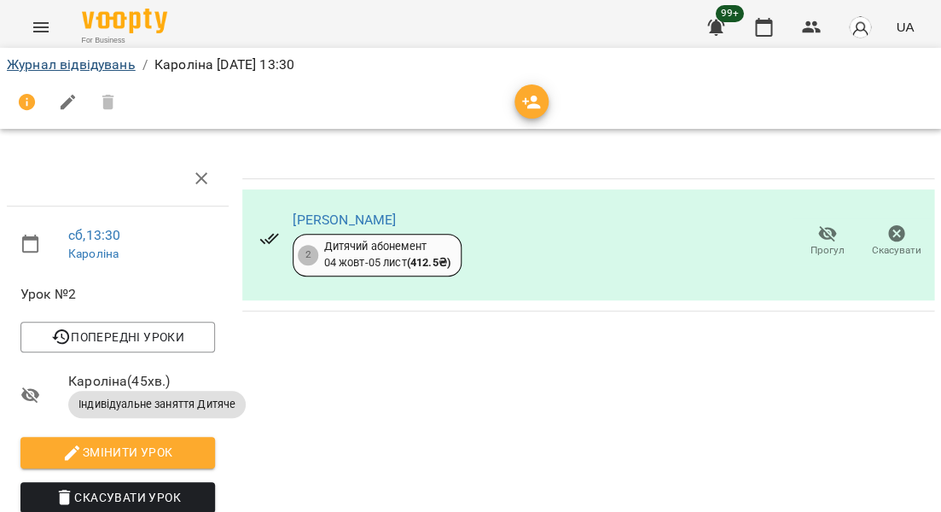
click at [119, 60] on link "Журнал відвідувань" at bounding box center [71, 64] width 129 height 16
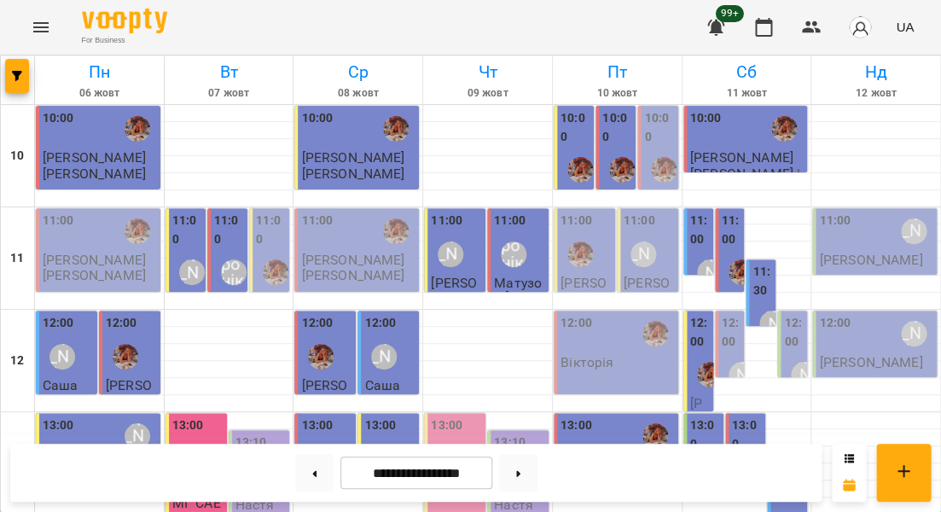
scroll to position [358, 0]
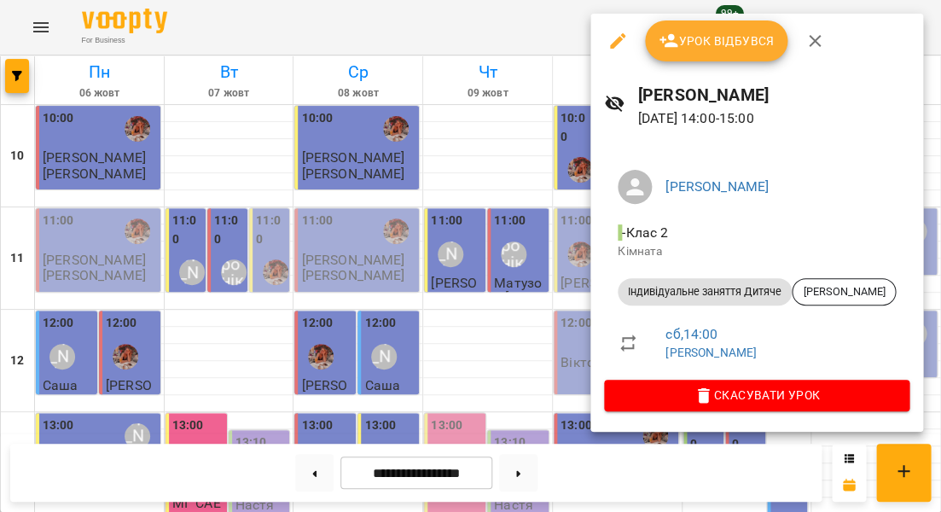
click at [506, 155] on div at bounding box center [470, 256] width 941 height 512
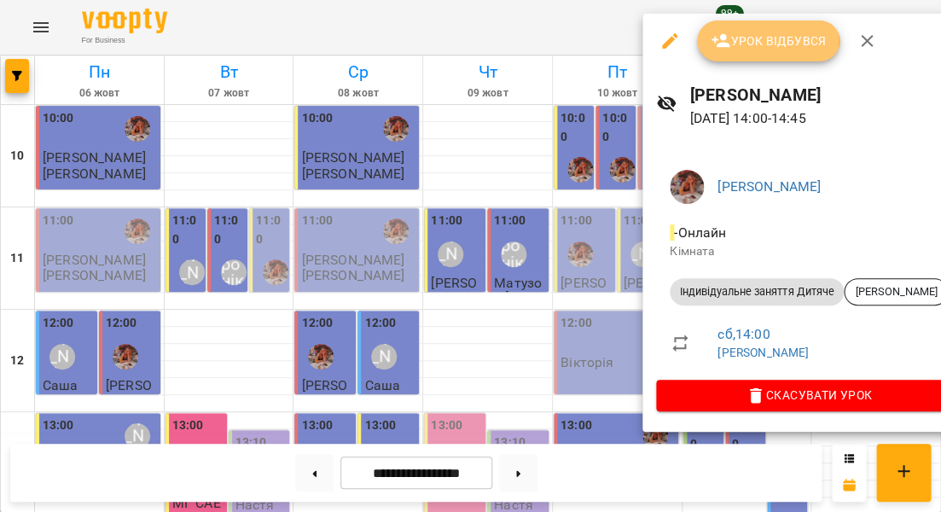
click at [761, 41] on span "Урок відбувся" at bounding box center [769, 41] width 116 height 20
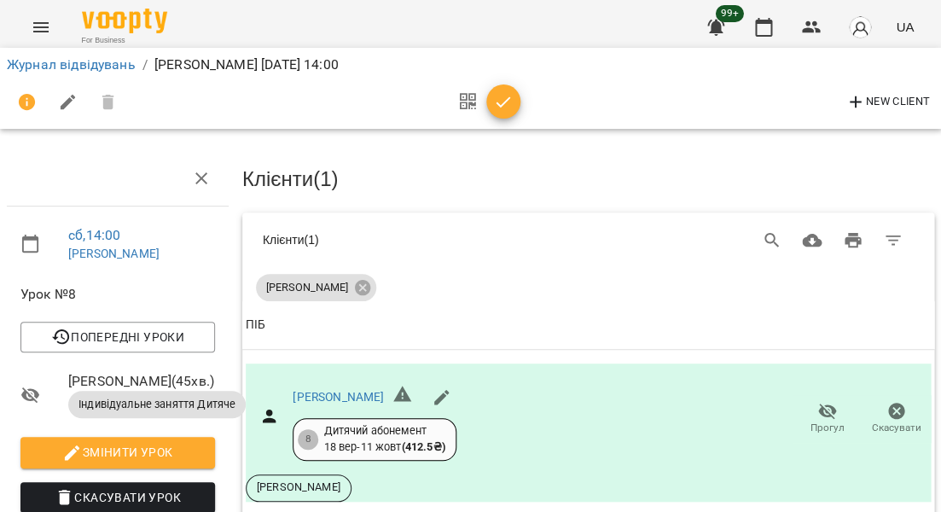
click at [504, 106] on icon "button" at bounding box center [503, 102] width 20 height 20
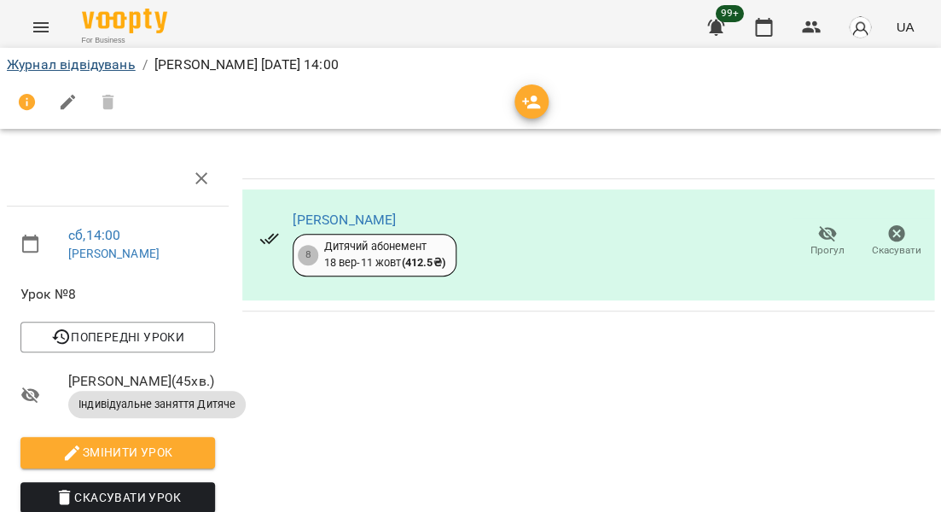
click at [78, 64] on link "Журнал відвідувань" at bounding box center [71, 64] width 129 height 16
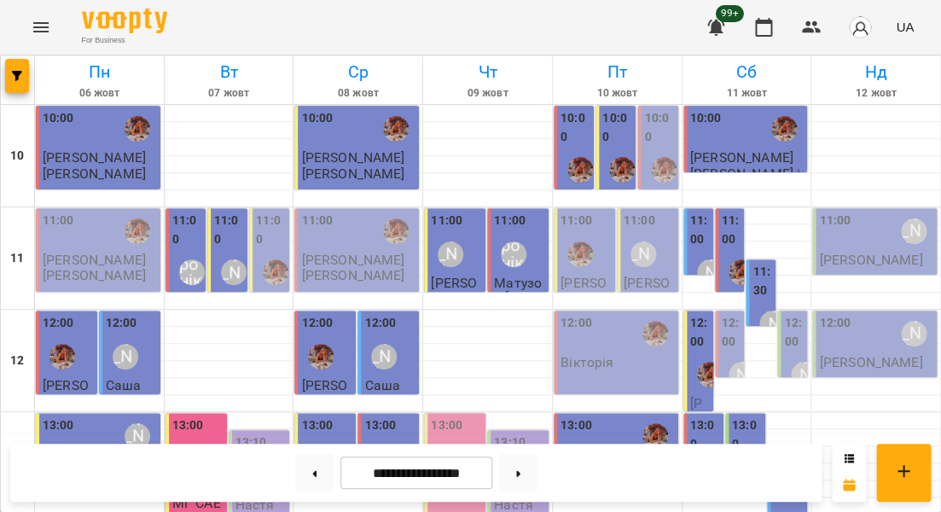
click at [844, 263] on p "[PERSON_NAME]" at bounding box center [870, 259] width 103 height 15
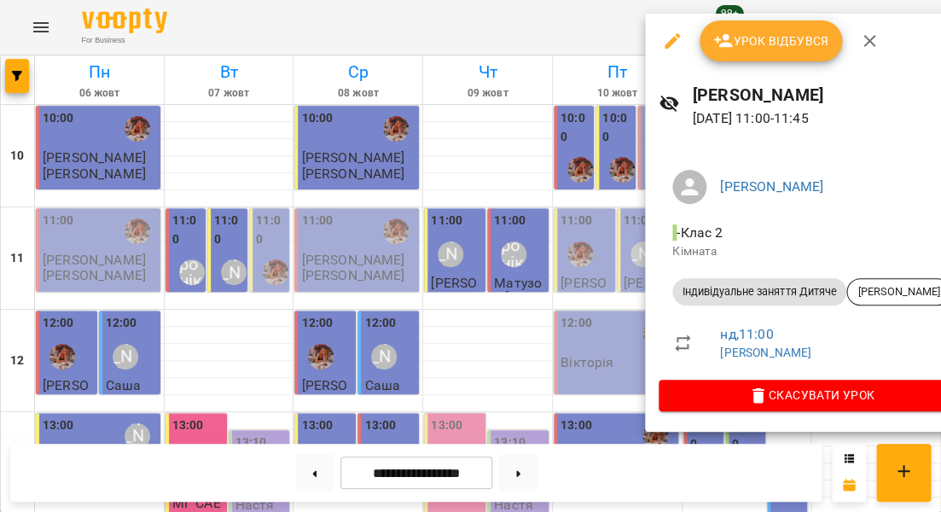
click at [775, 51] on button "Урок відбувся" at bounding box center [770, 40] width 143 height 41
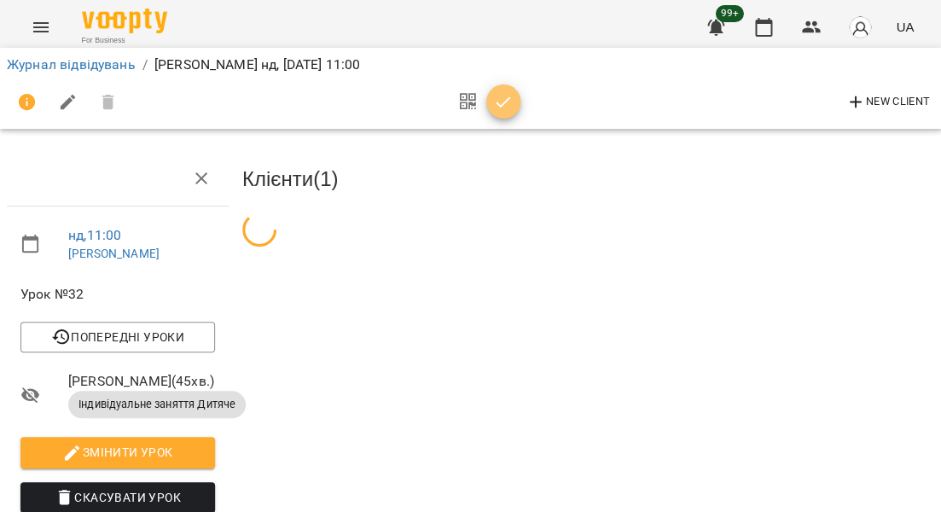
click at [504, 107] on icon "button" at bounding box center [503, 102] width 20 height 20
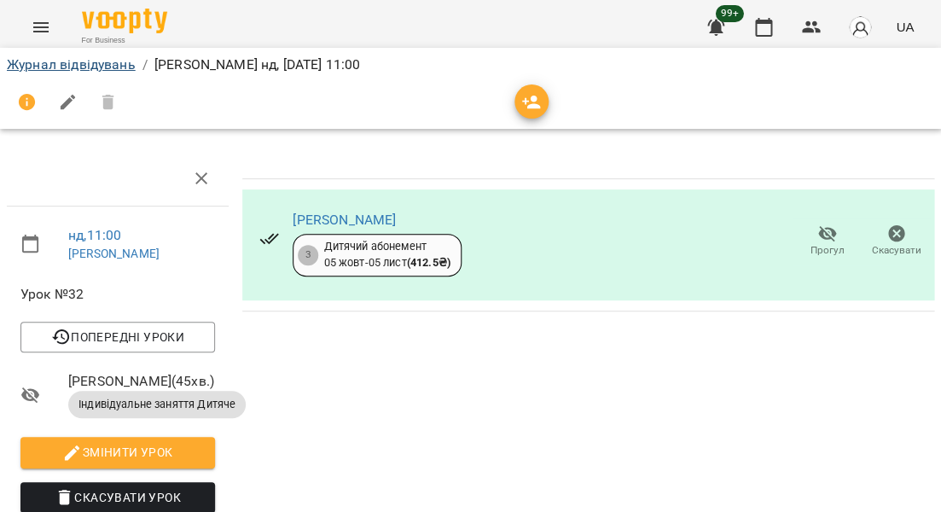
click at [120, 58] on link "Журнал відвідувань" at bounding box center [71, 64] width 129 height 16
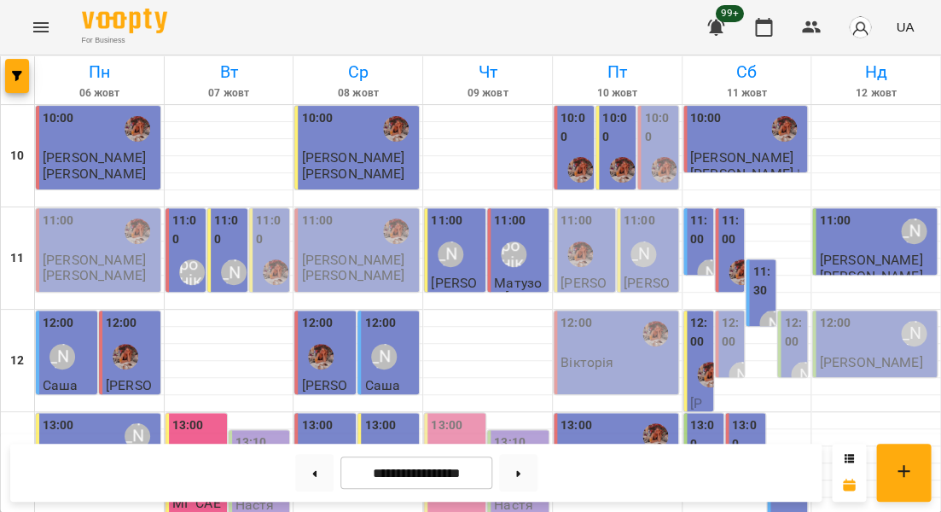
scroll to position [431, 0]
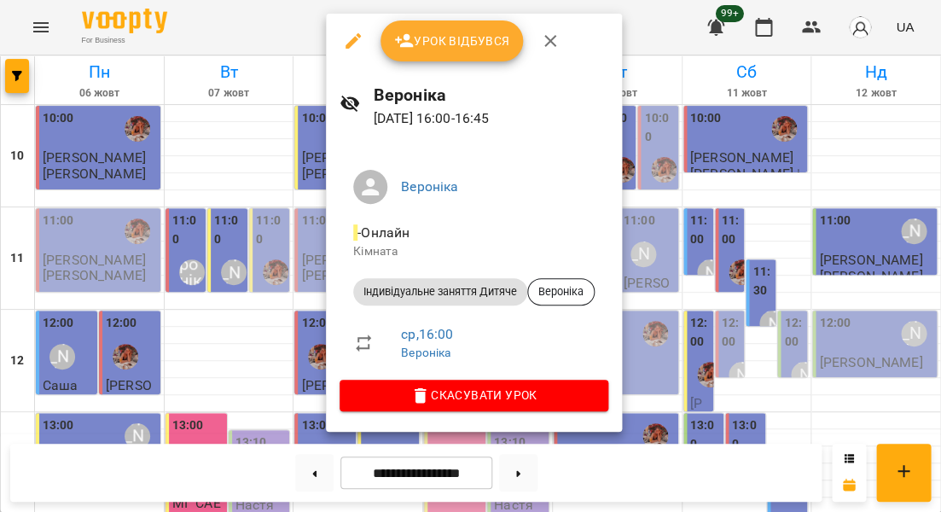
click at [449, 44] on span "Урок відбувся" at bounding box center [452, 41] width 116 height 20
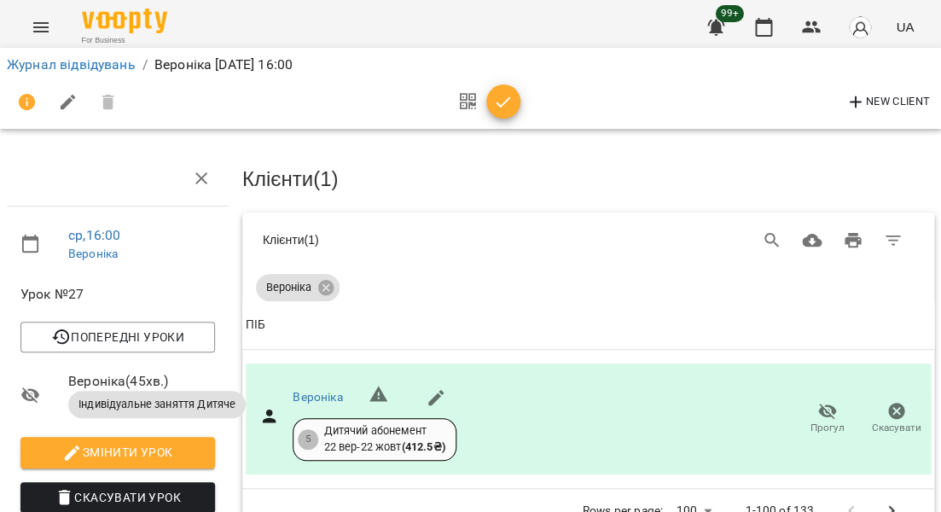
click at [502, 109] on icon "button" at bounding box center [503, 102] width 20 height 20
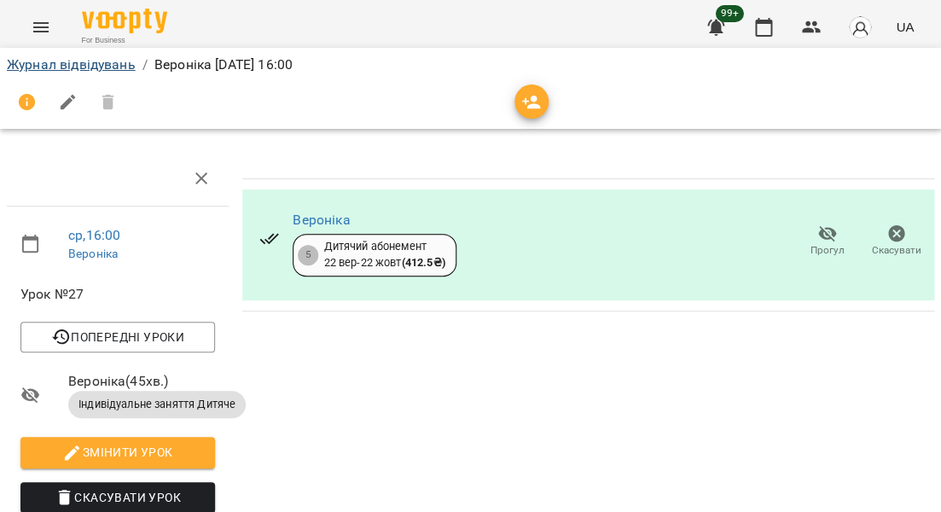
click at [109, 66] on link "Журнал відвідувань" at bounding box center [71, 64] width 129 height 16
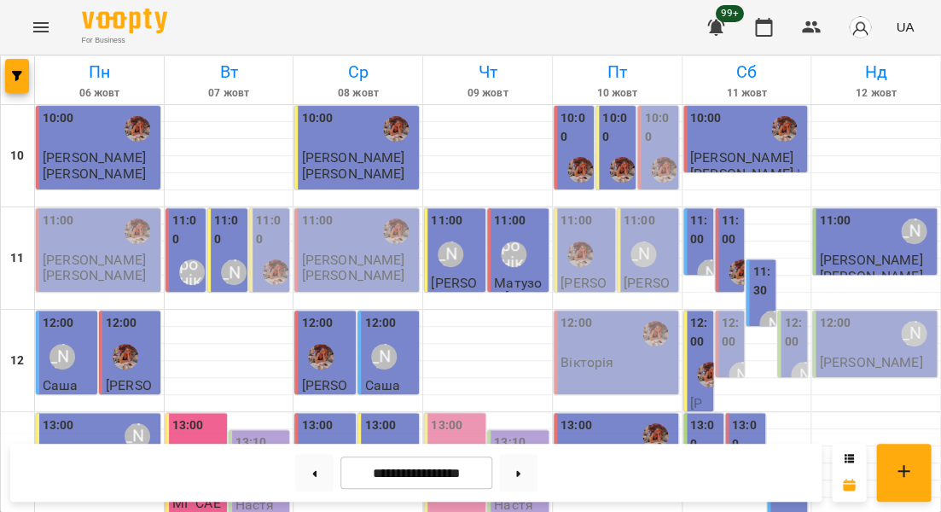
scroll to position [484, 0]
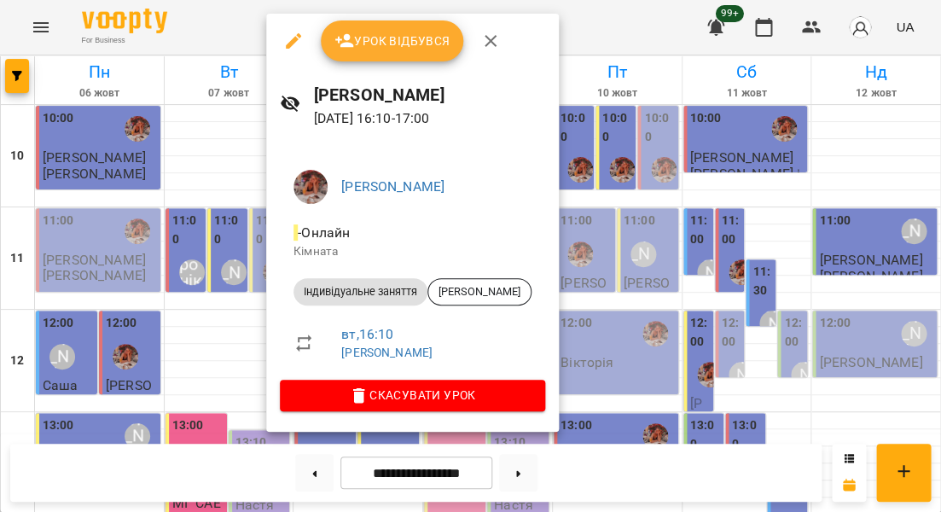
click at [235, 273] on div at bounding box center [470, 256] width 941 height 512
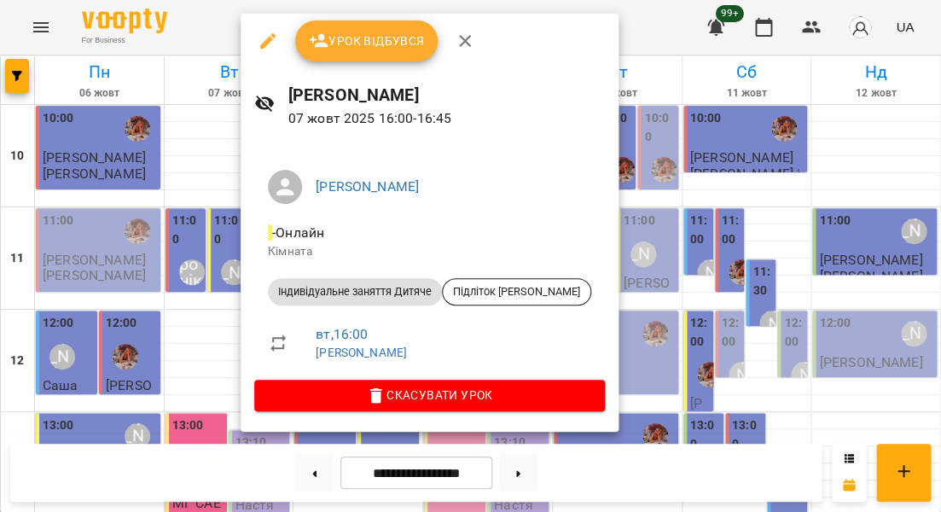
click at [197, 280] on div at bounding box center [470, 256] width 941 height 512
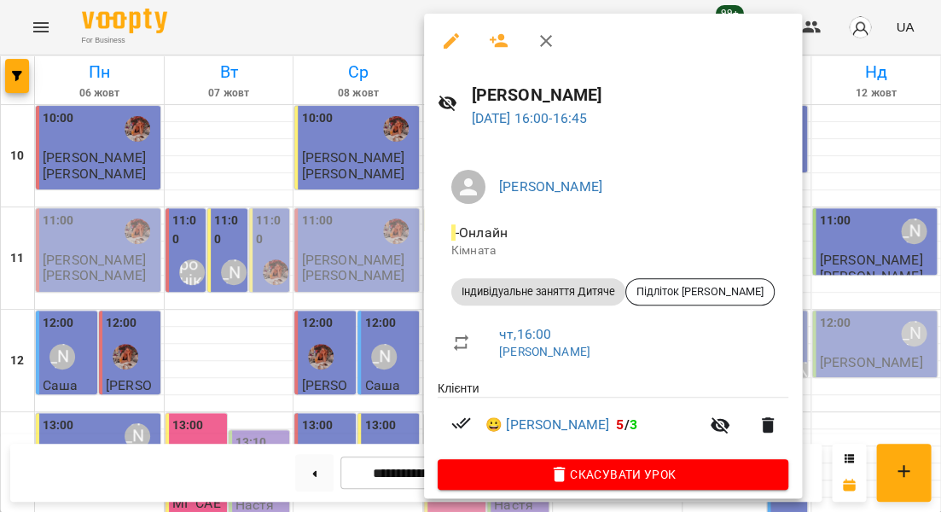
click at [346, 290] on div at bounding box center [470, 256] width 941 height 512
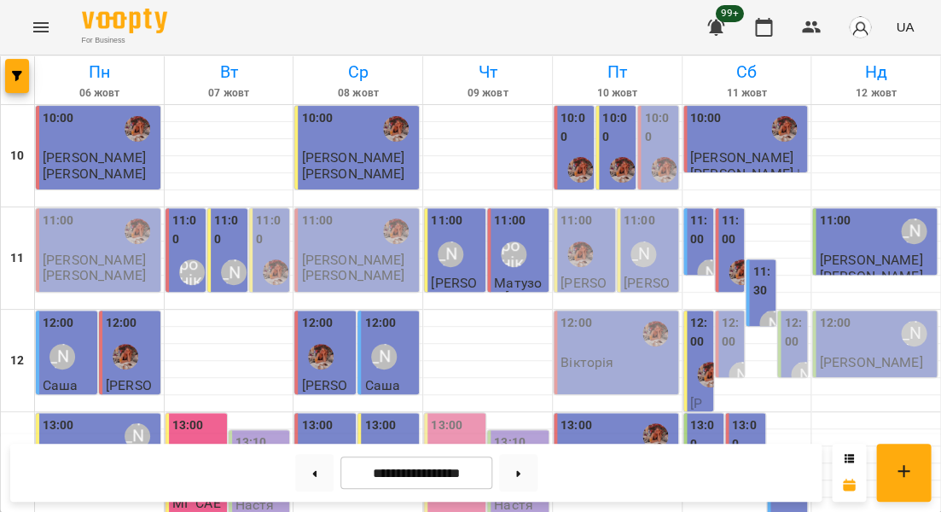
scroll to position [410, 0]
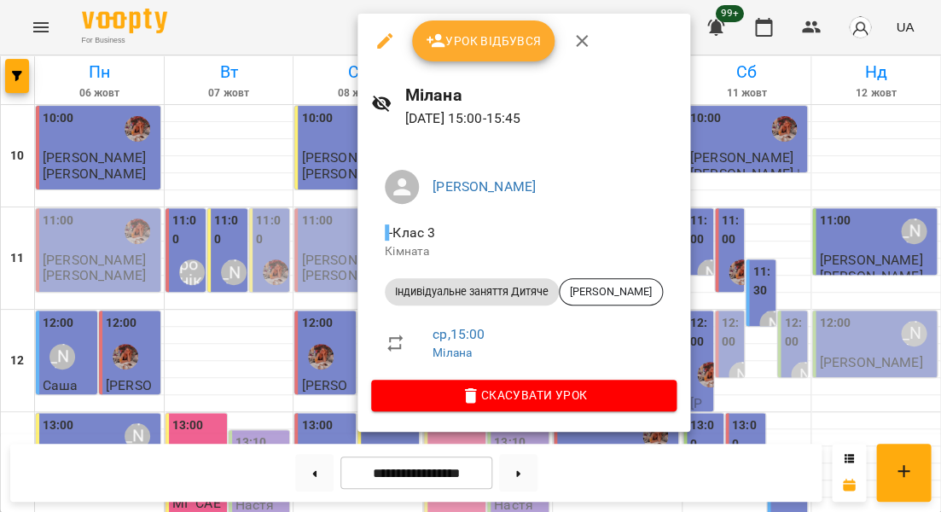
click at [300, 262] on div at bounding box center [470, 256] width 941 height 512
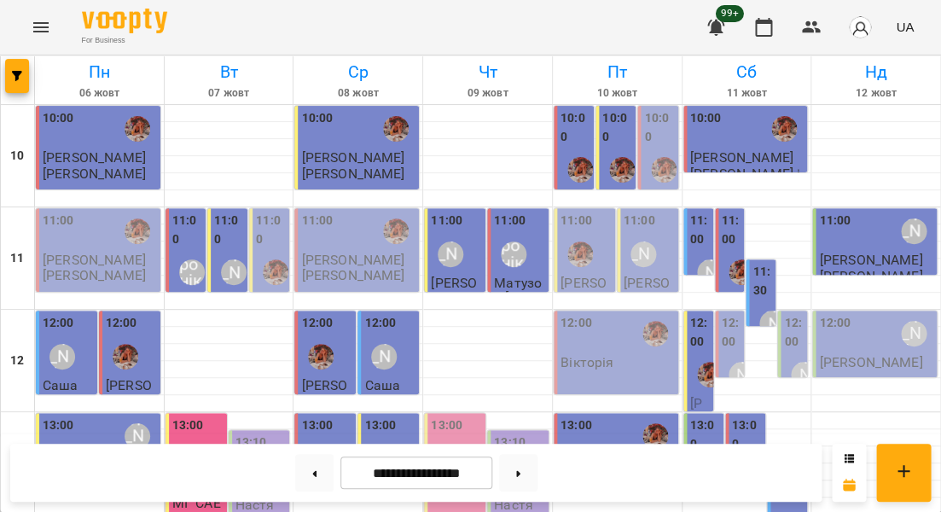
scroll to position [378, 0]
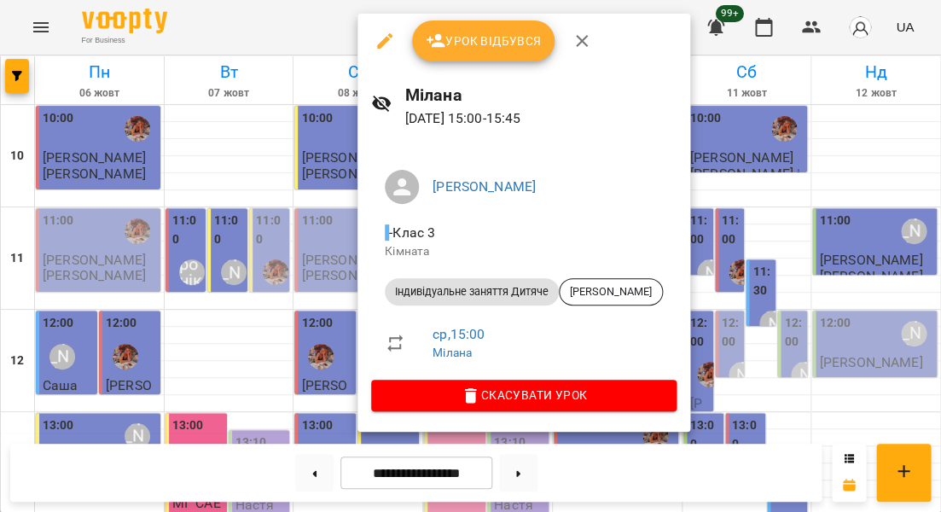
click at [485, 48] on span "Урок відбувся" at bounding box center [484, 41] width 116 height 20
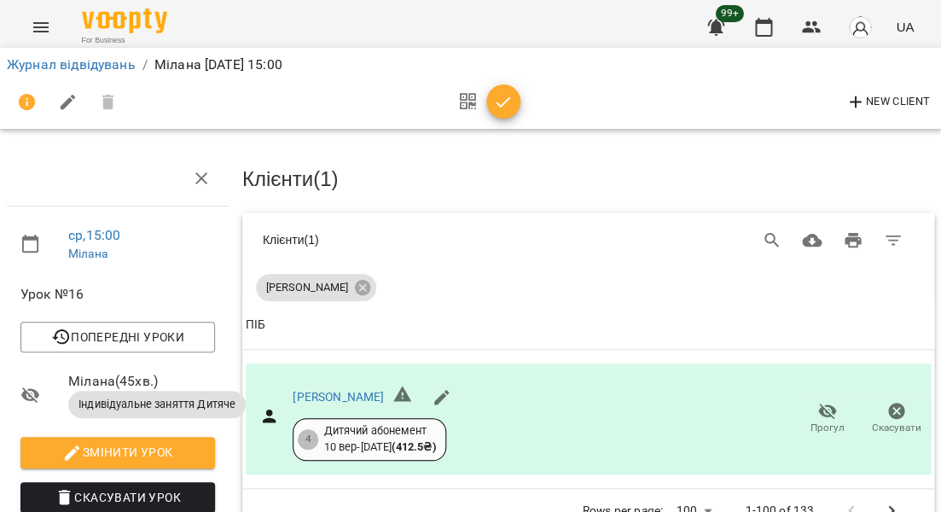
click at [505, 107] on icon "button" at bounding box center [503, 102] width 20 height 20
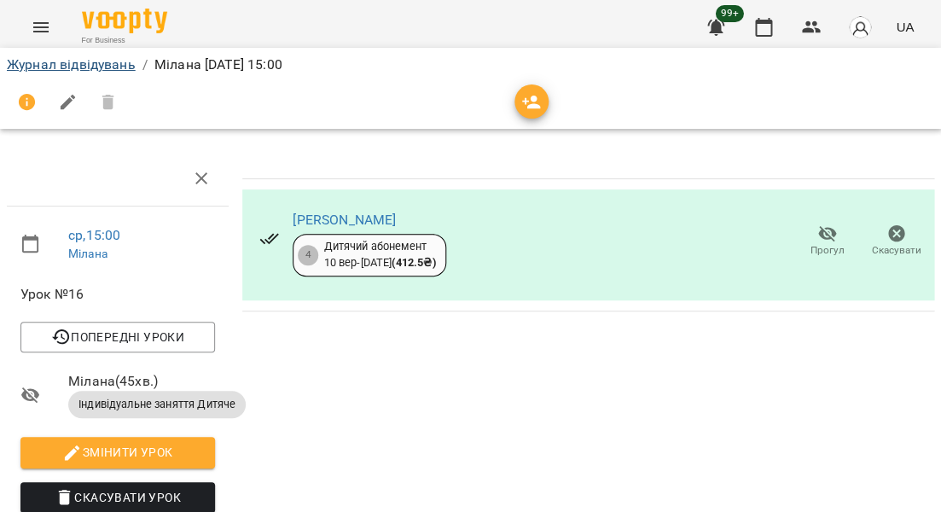
click at [96, 67] on link "Журнал відвідувань" at bounding box center [71, 64] width 129 height 16
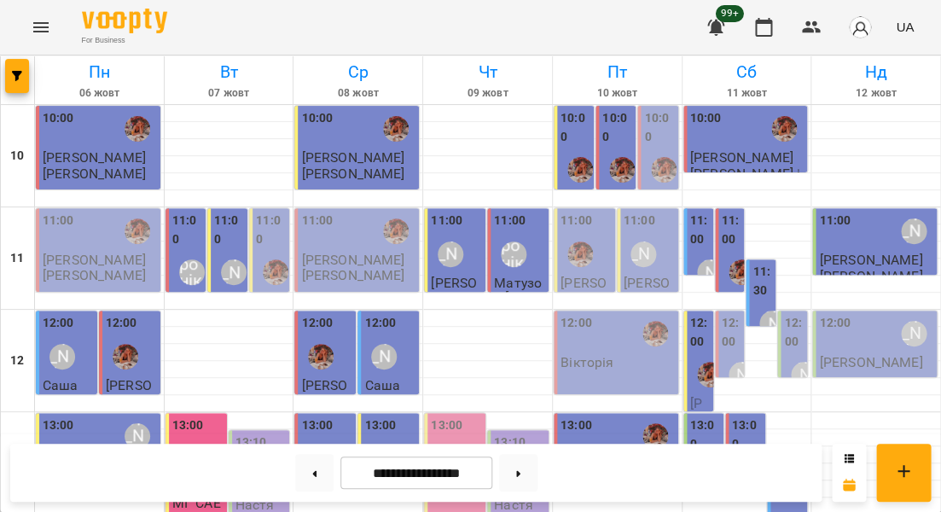
scroll to position [99, 0]
click at [270, 212] on label "11:00" at bounding box center [271, 230] width 30 height 37
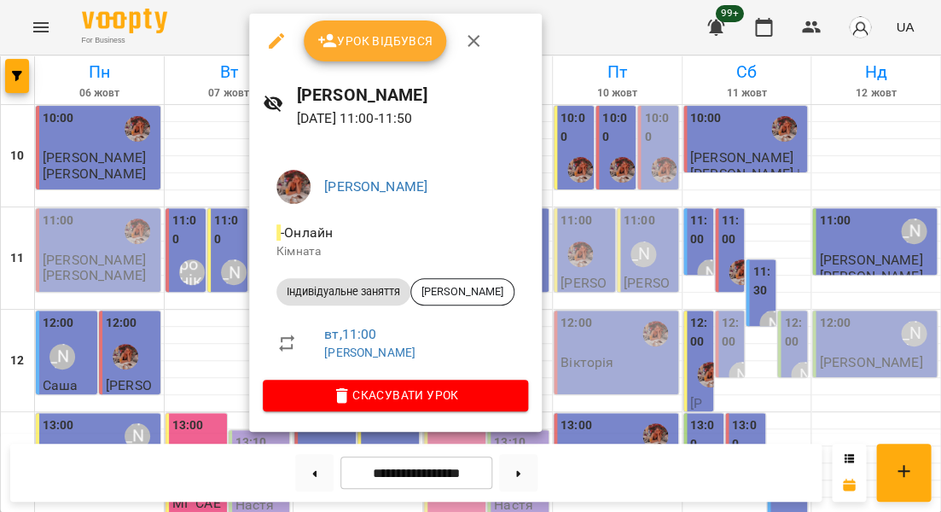
click at [196, 198] on div at bounding box center [470, 256] width 941 height 512
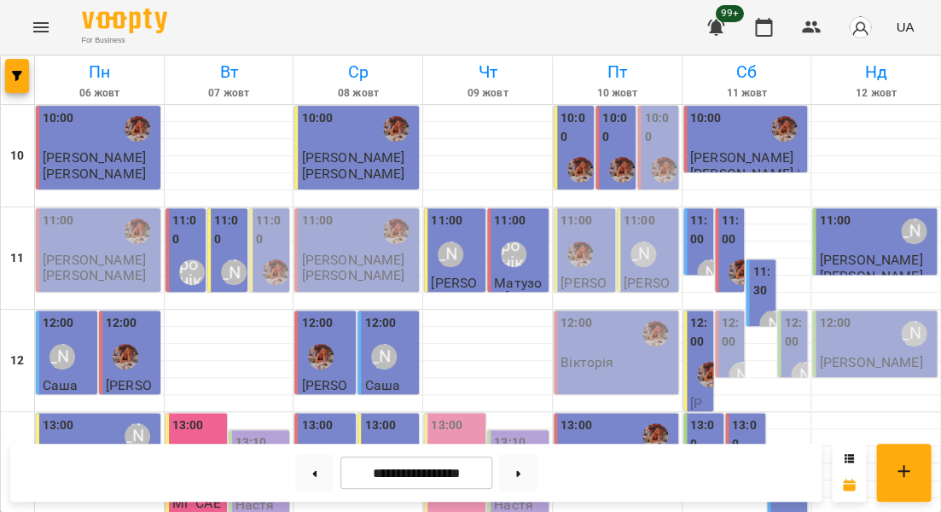
scroll to position [182, 0]
click at [515, 433] on label "13:10" at bounding box center [510, 442] width 32 height 19
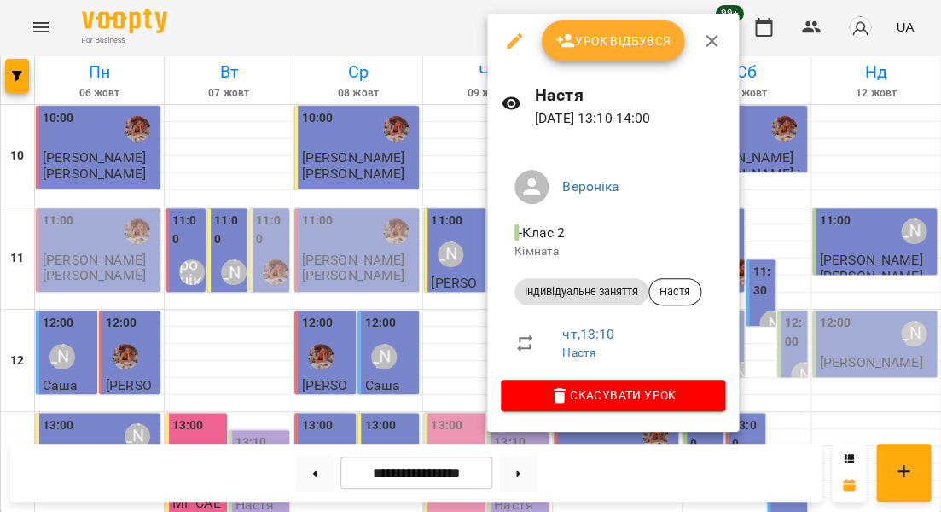
click at [444, 259] on div at bounding box center [470, 256] width 941 height 512
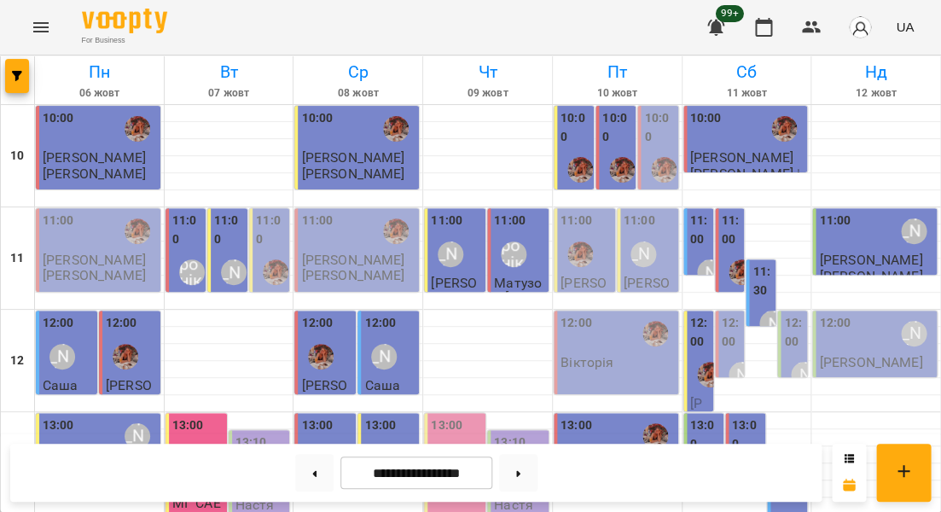
scroll to position [796, 0]
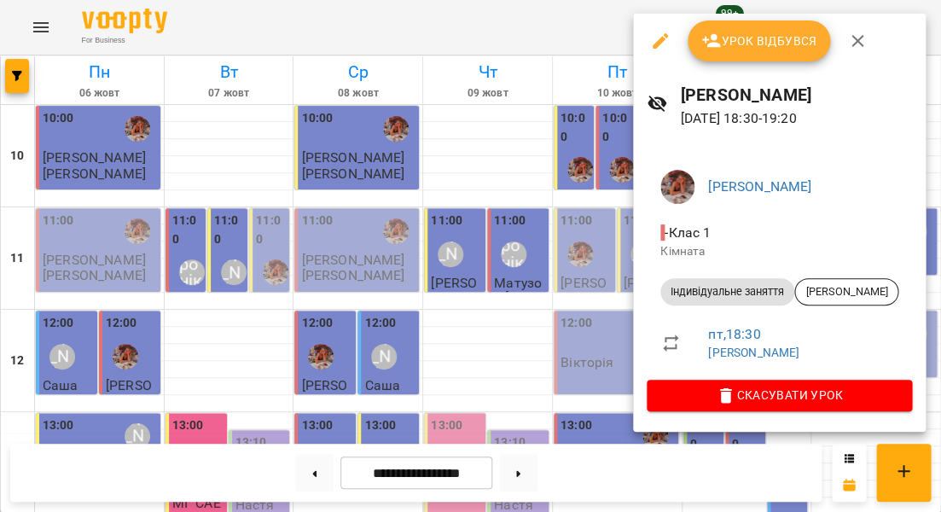
click at [559, 240] on div at bounding box center [470, 256] width 941 height 512
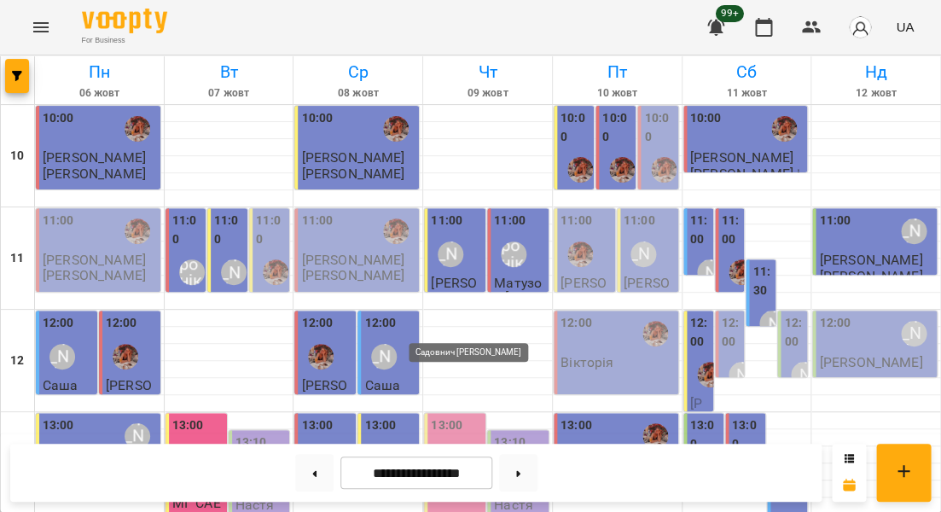
scroll to position [655, 0]
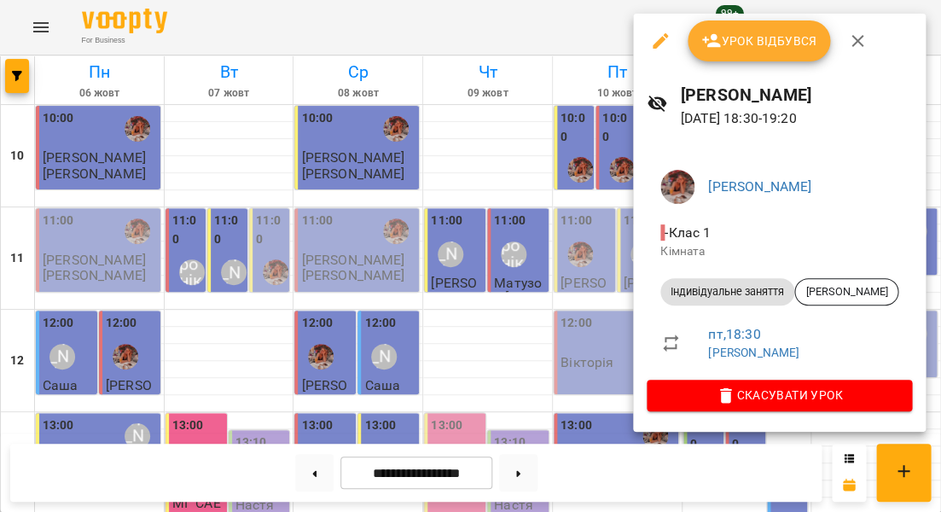
click at [753, 45] on span "Урок відбувся" at bounding box center [759, 41] width 116 height 20
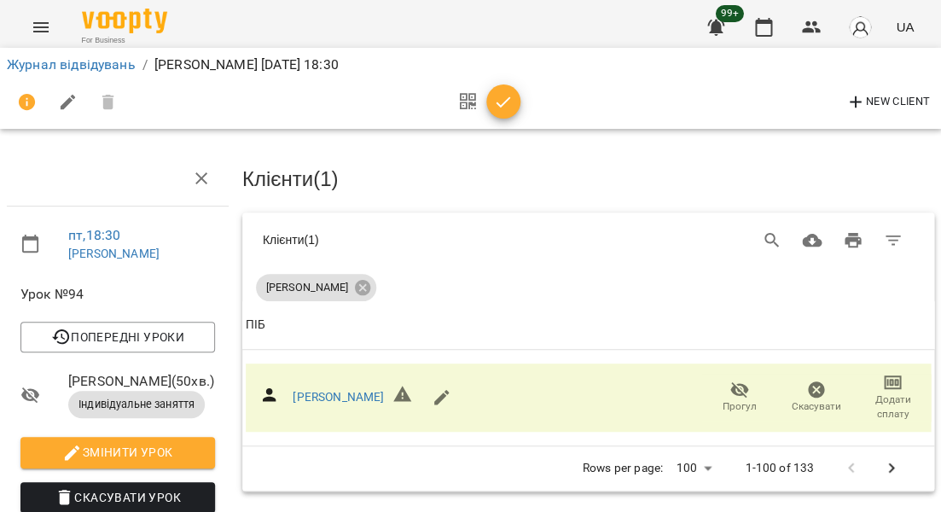
click at [494, 95] on icon "button" at bounding box center [503, 102] width 20 height 20
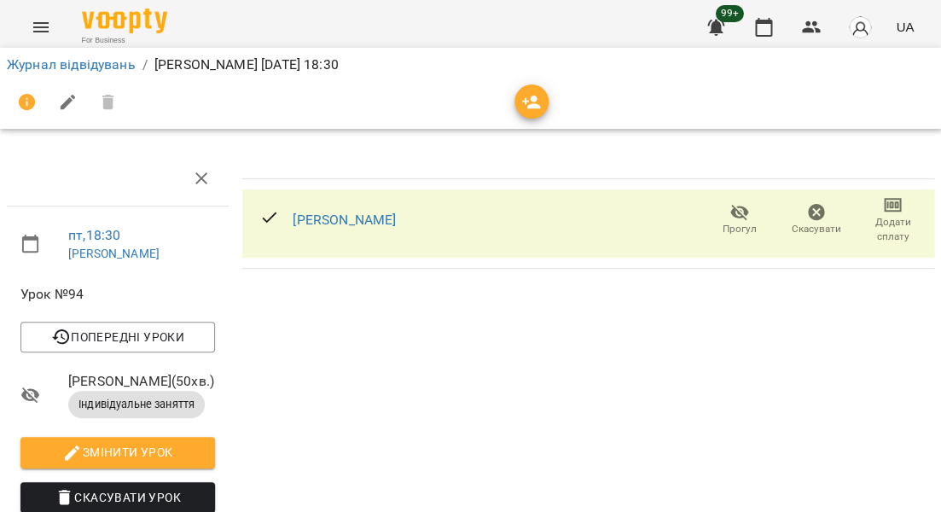
scroll to position [88, 0]
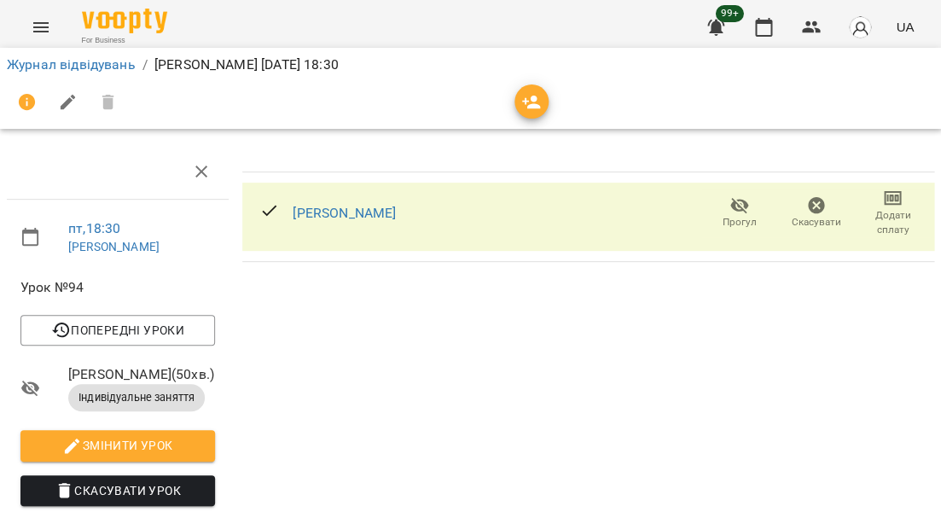
click at [171, 423] on li "Змінити урок" at bounding box center [118, 445] width 222 height 44
click at [145, 475] on button "Скасувати Урок" at bounding box center [117, 490] width 194 height 31
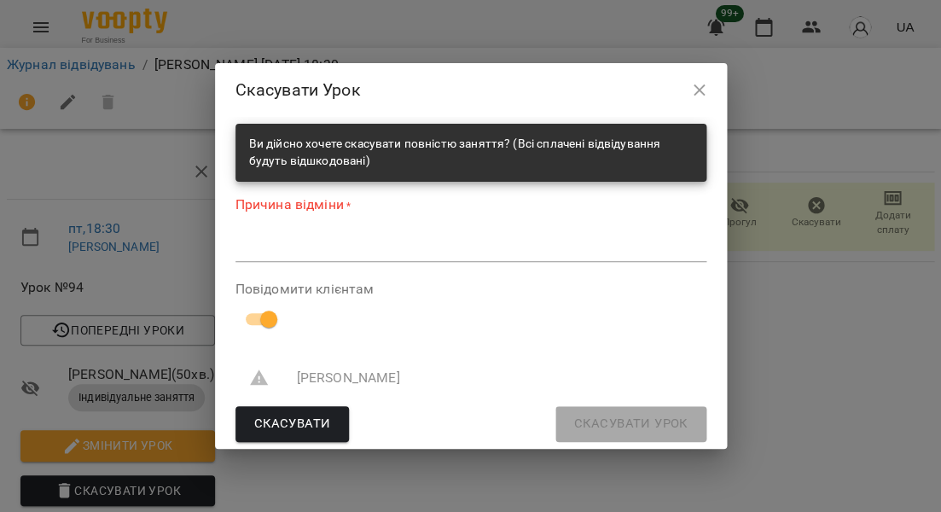
click at [310, 249] on textarea at bounding box center [470, 248] width 471 height 16
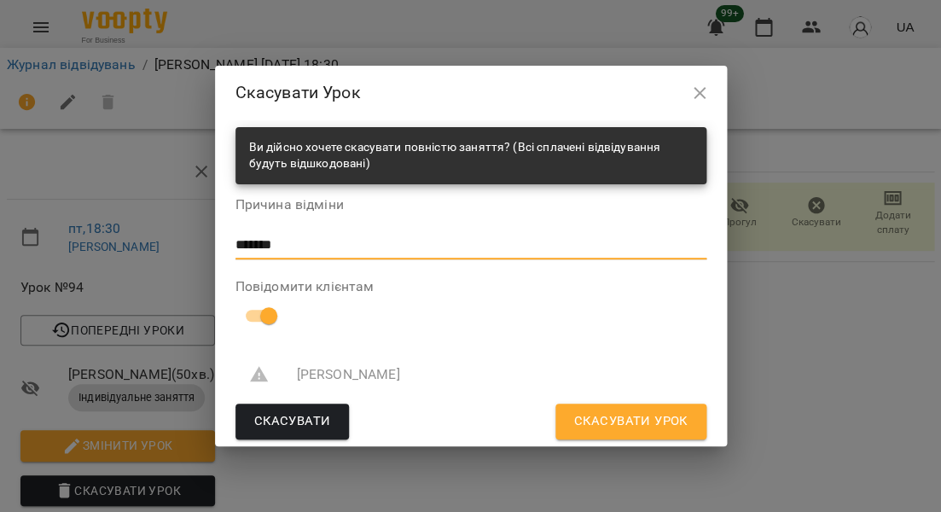
type textarea "*******"
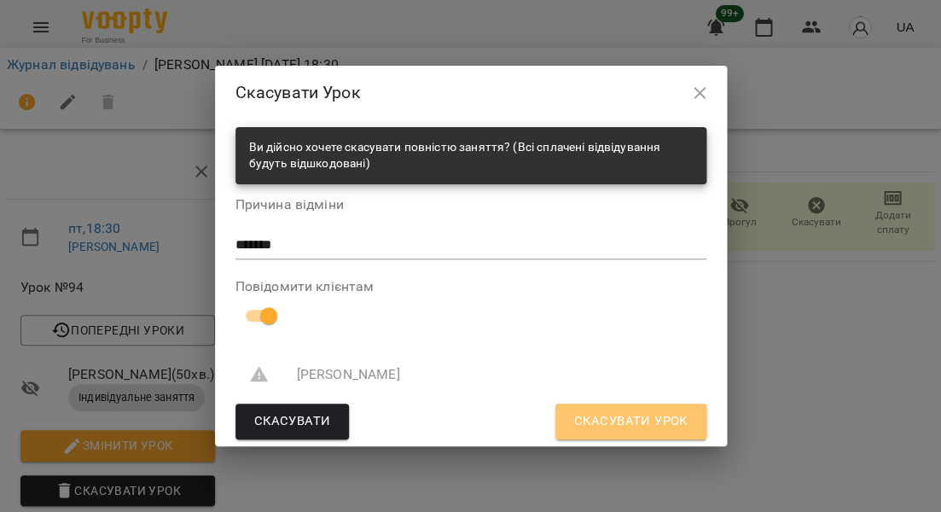
click at [646, 434] on button "Скасувати Урок" at bounding box center [630, 421] width 151 height 36
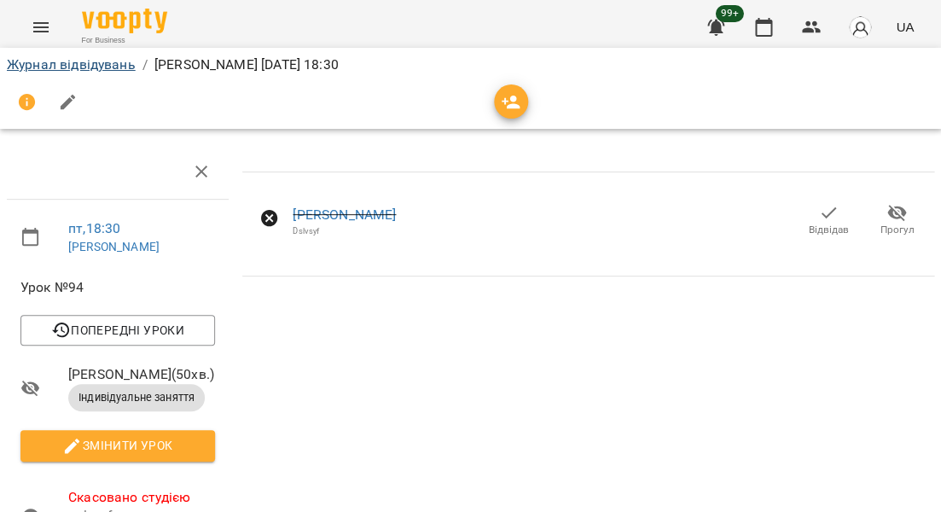
click at [41, 69] on link "Журнал відвідувань" at bounding box center [71, 64] width 129 height 16
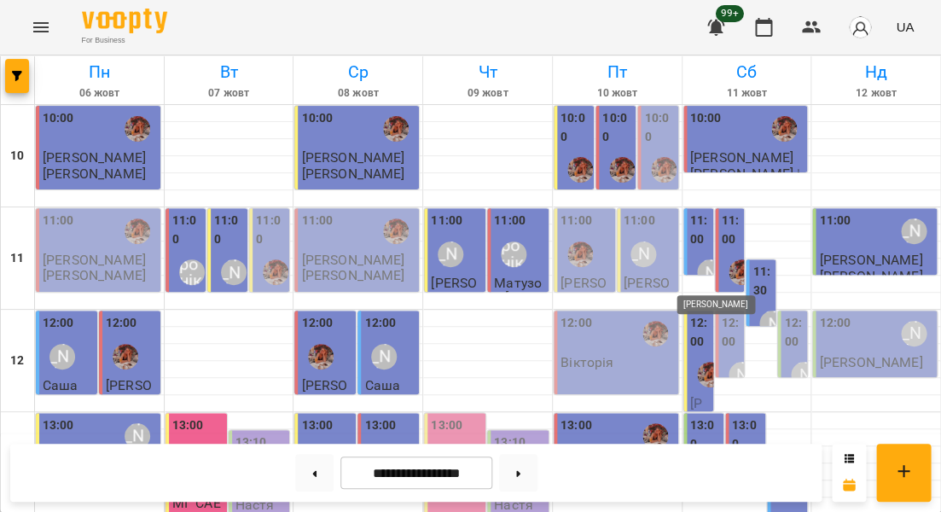
scroll to position [164, 0]
click at [857, 276] on div at bounding box center [875, 284] width 129 height 17
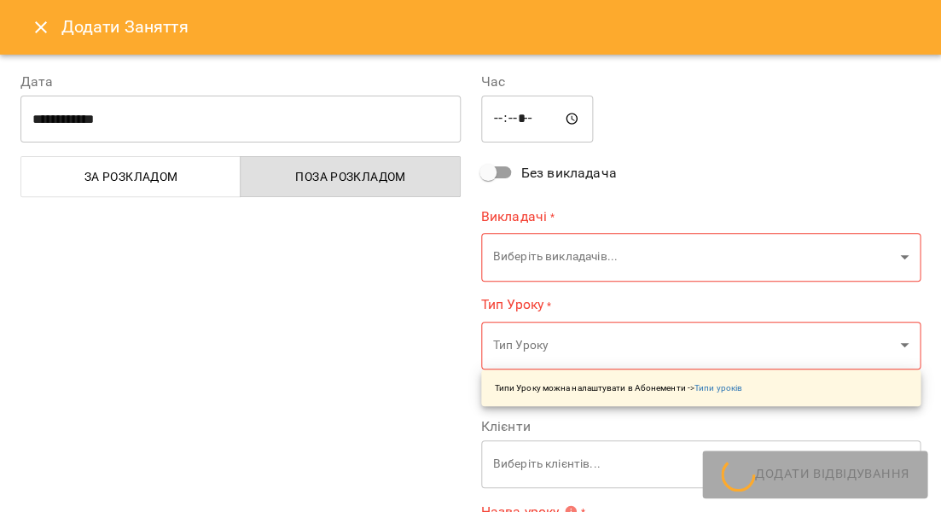
type input "**********"
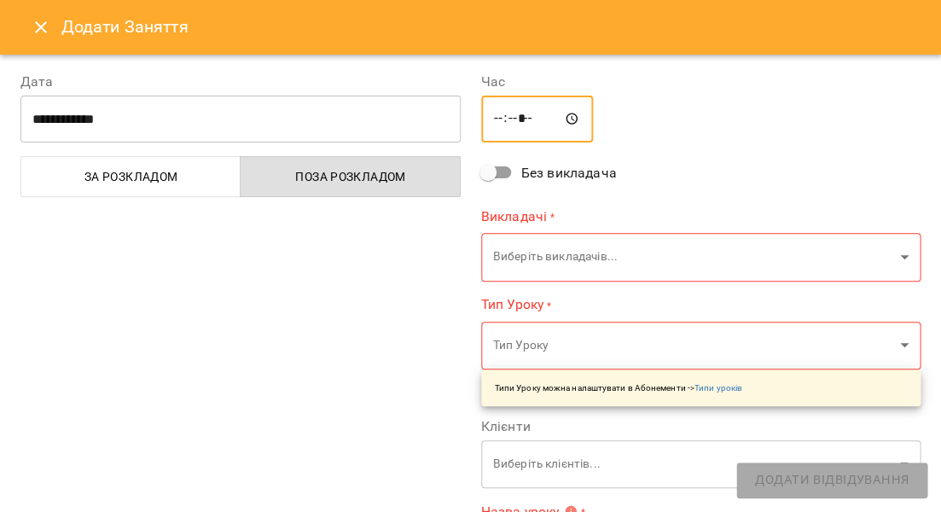
click at [529, 118] on input "*****" at bounding box center [537, 120] width 113 height 48
type input "*****"
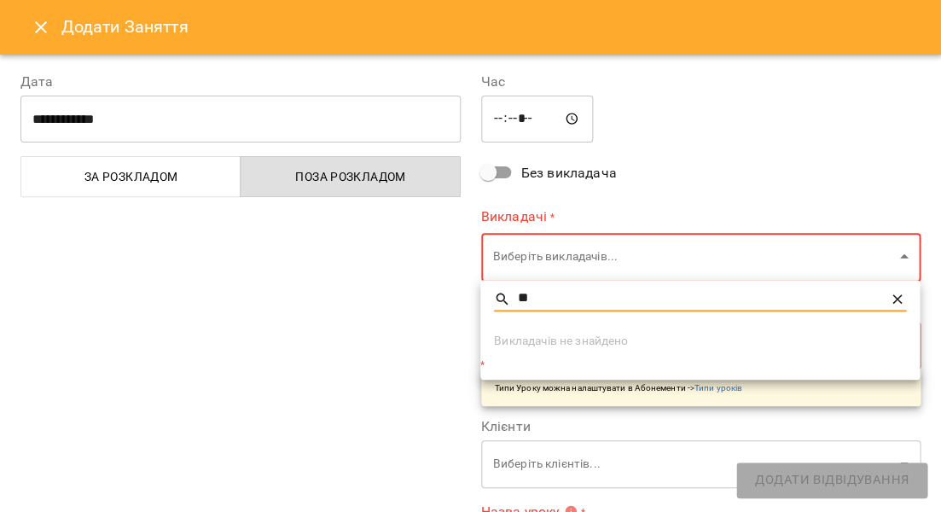
type input "*"
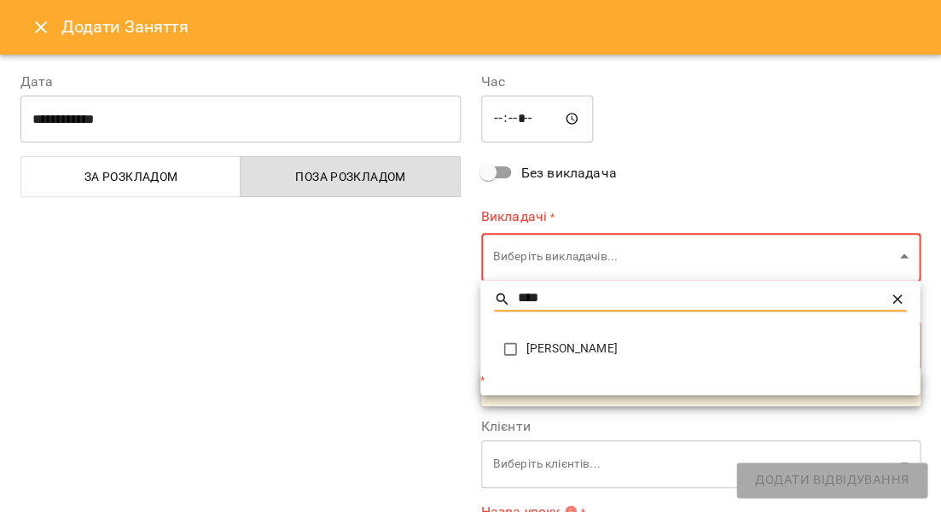
type input "****"
click at [544, 344] on span "[PERSON_NAME]" at bounding box center [716, 348] width 380 height 17
type input "**********"
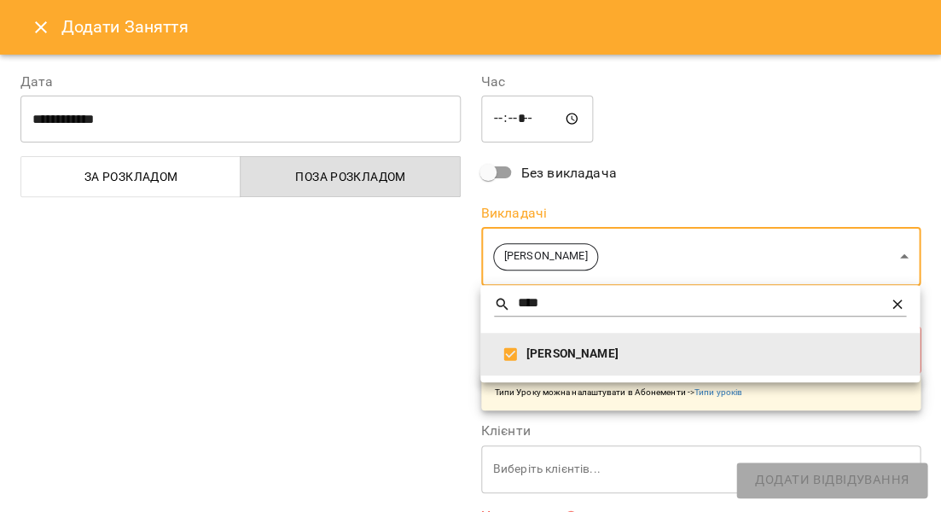
click at [389, 314] on div at bounding box center [470, 256] width 941 height 512
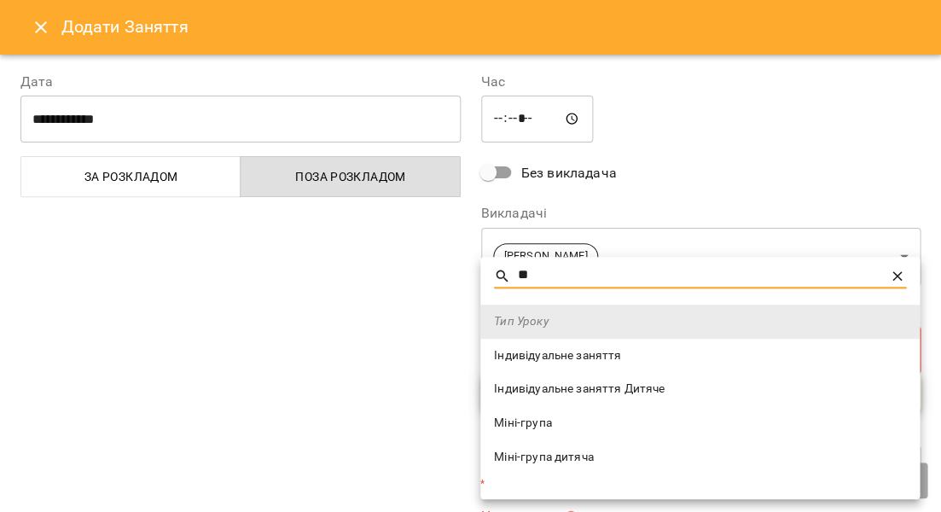
type input "**"
click at [553, 398] on li "Індивідуальне заняття Дитяче" at bounding box center [699, 389] width 439 height 34
type input "**********"
type input "**"
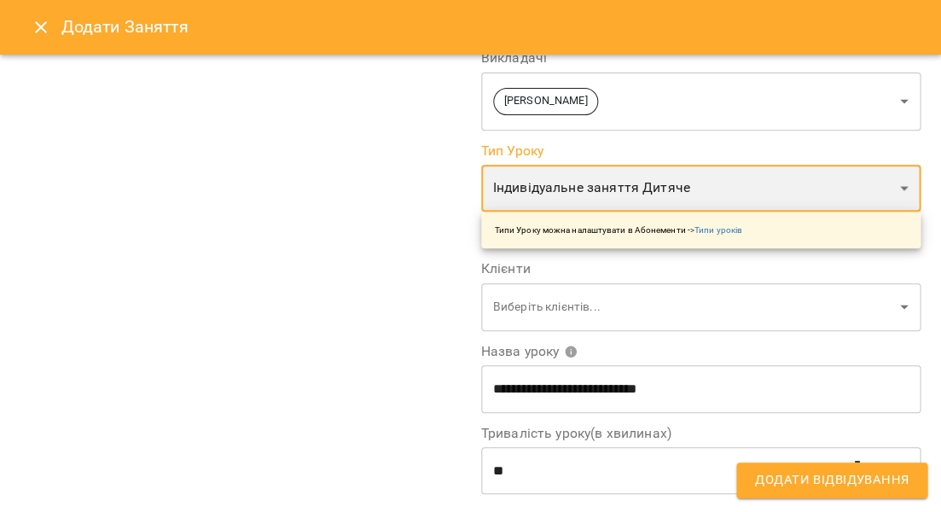
scroll to position [261, 0]
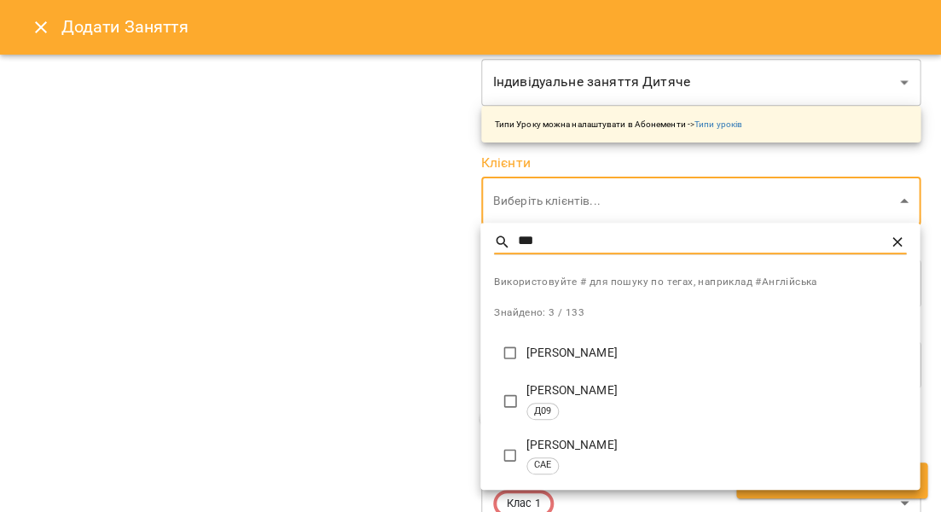
type input "***"
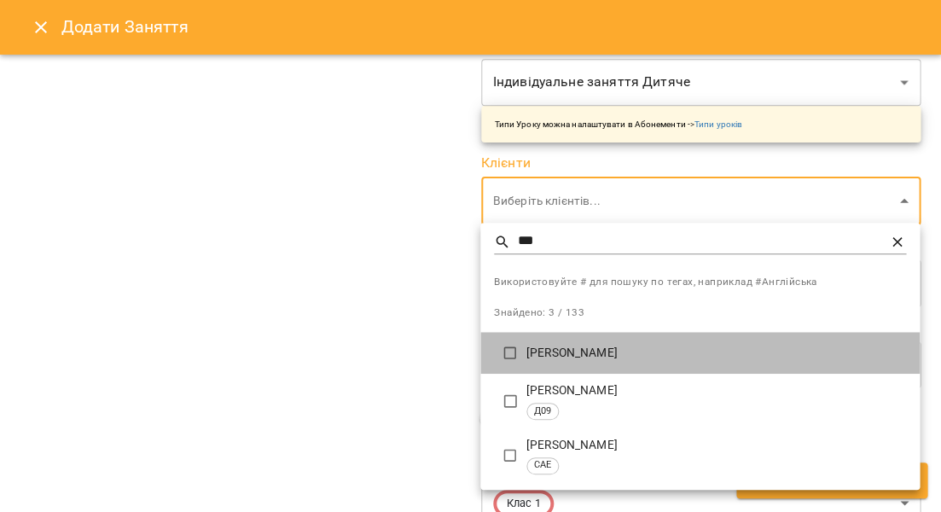
drag, startPoint x: 525, startPoint y: 264, endPoint x: 532, endPoint y: 345, distance: 80.5
click at [532, 345] on p "[PERSON_NAME]" at bounding box center [716, 353] width 380 height 17
type input "**********"
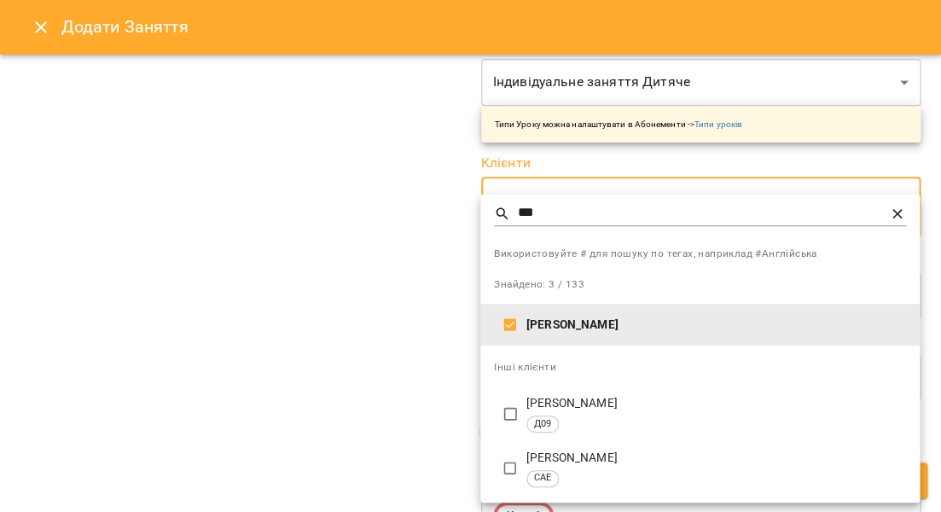
click at [414, 290] on div at bounding box center [470, 256] width 941 height 512
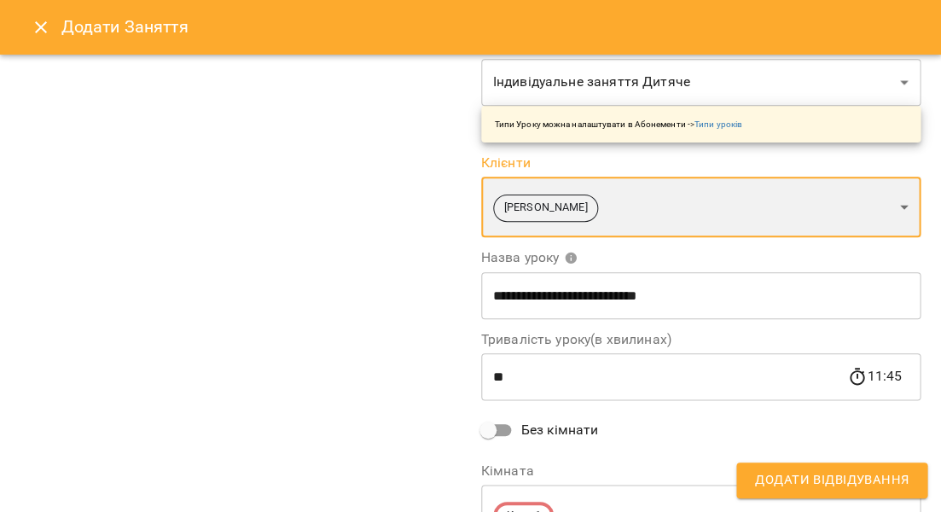
scroll to position [350, 0]
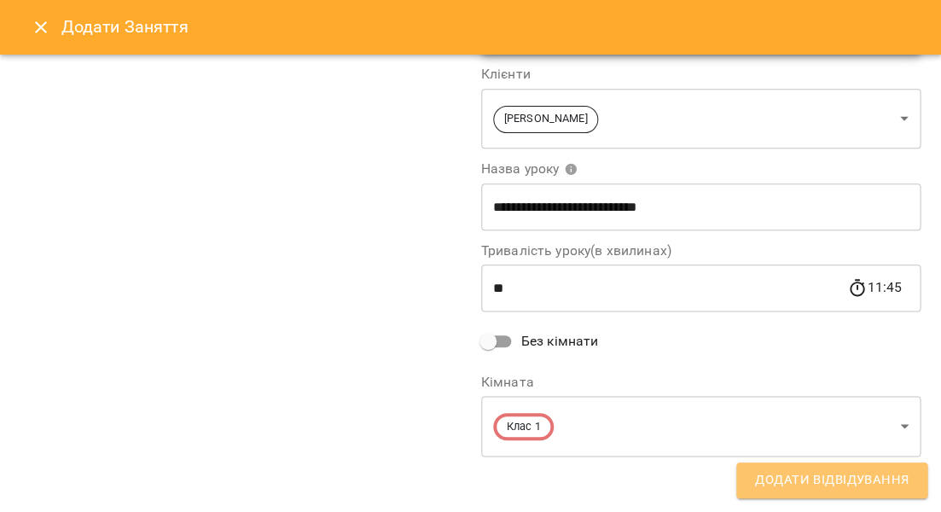
click at [797, 474] on span "Додати Відвідування" at bounding box center [832, 480] width 154 height 22
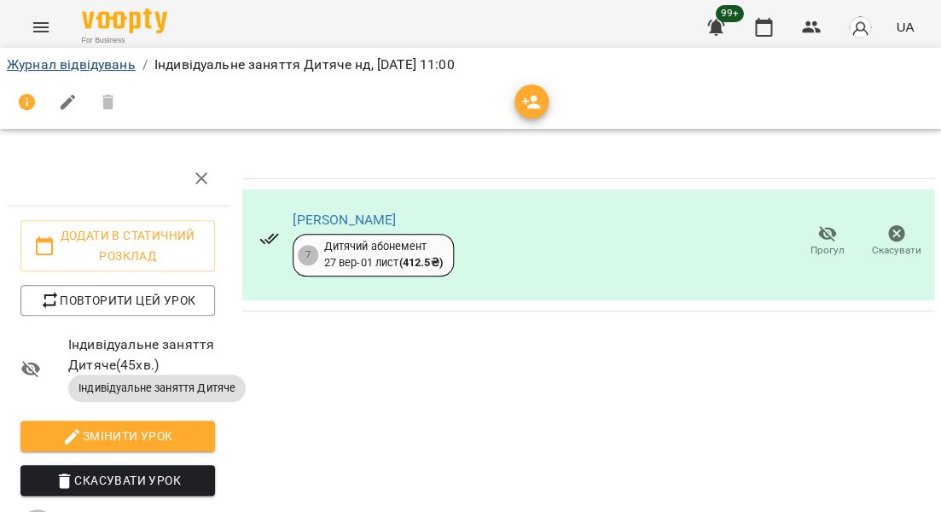
click at [107, 66] on link "Журнал відвідувань" at bounding box center [71, 64] width 129 height 16
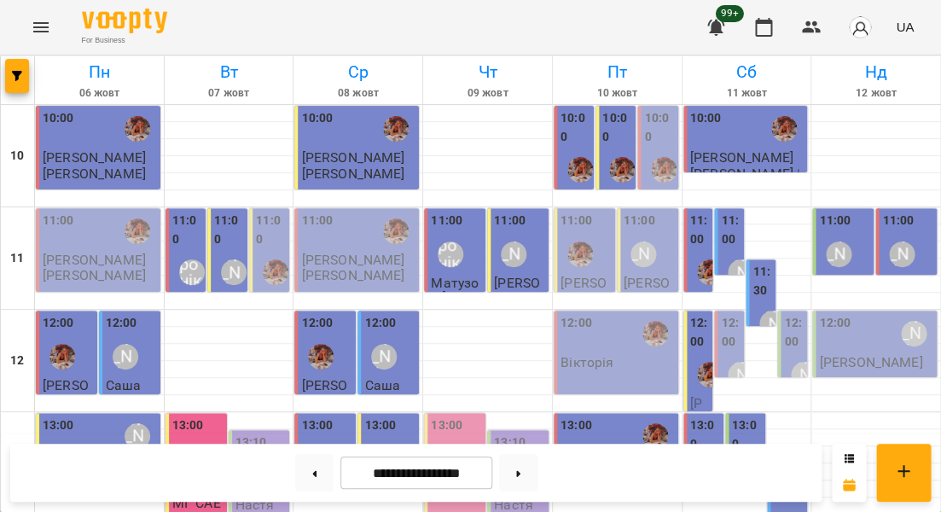
scroll to position [90, 0]
click at [748, 416] on label "13:00" at bounding box center [747, 434] width 30 height 37
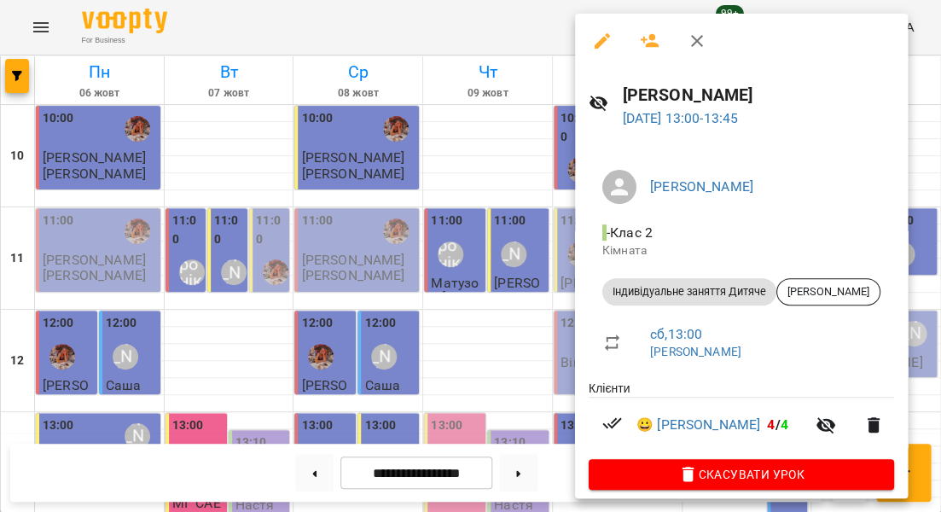
click at [512, 332] on div at bounding box center [470, 256] width 941 height 512
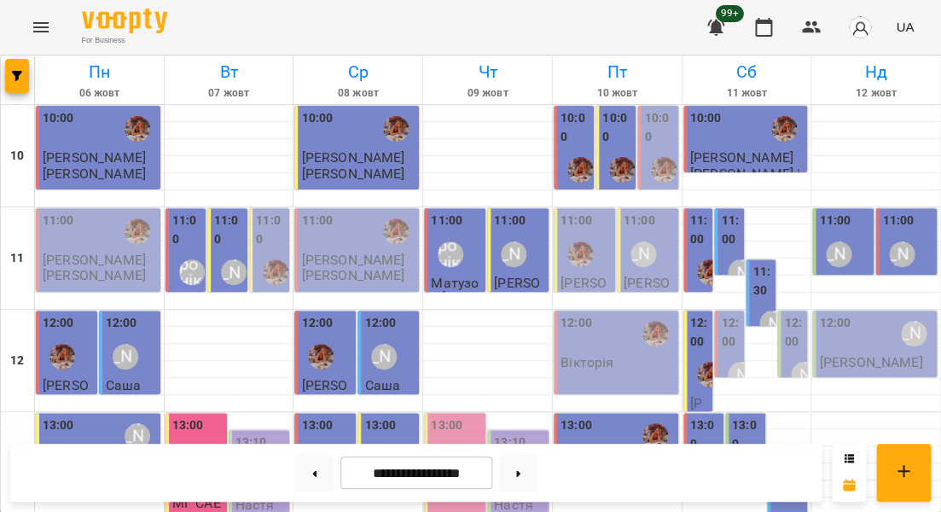
scroll to position [658, 0]
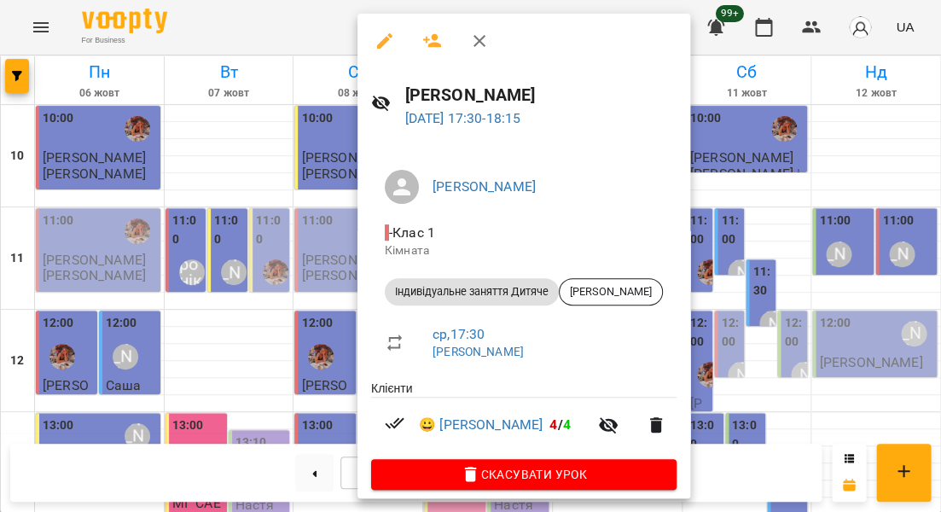
click at [317, 261] on div at bounding box center [470, 256] width 941 height 512
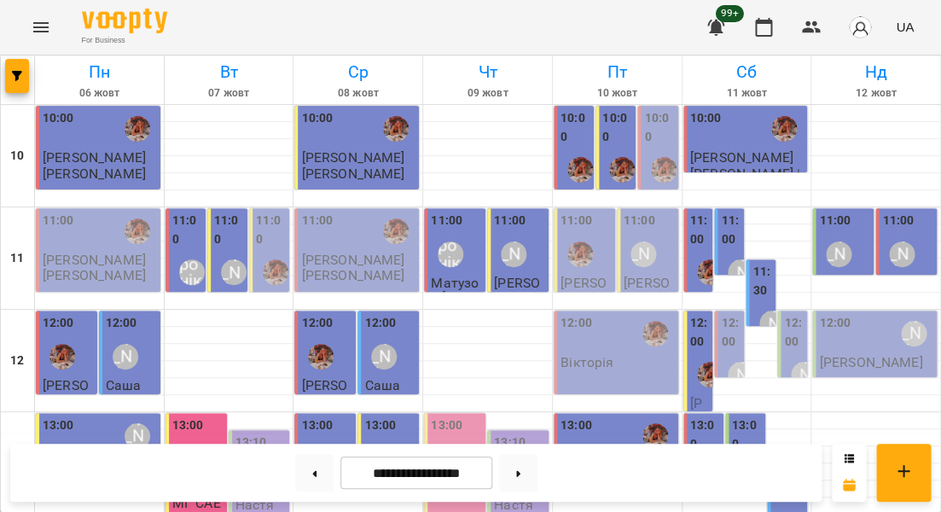
scroll to position [482, 0]
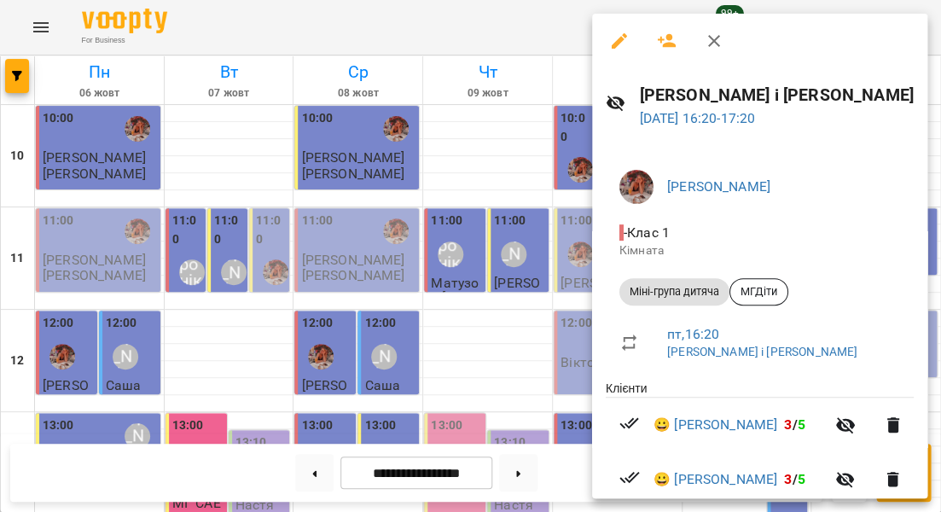
click at [583, 288] on div at bounding box center [470, 256] width 941 height 512
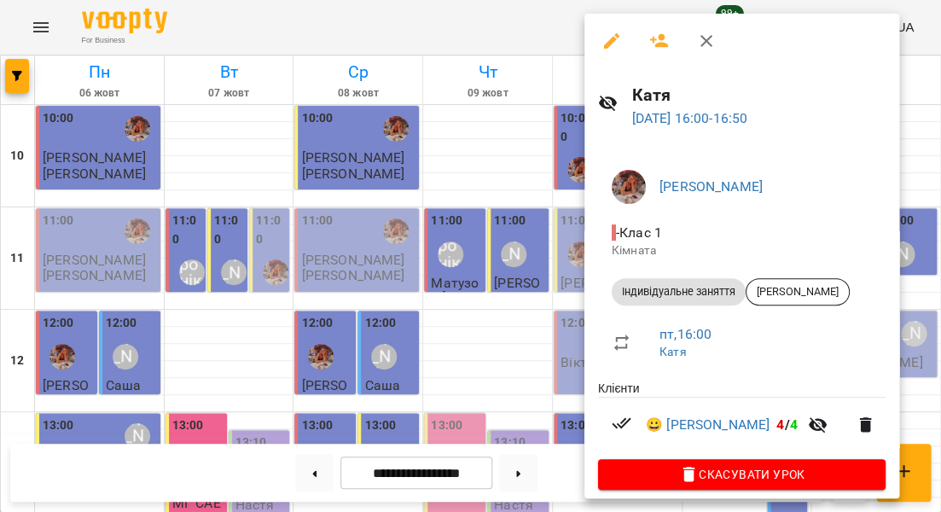
click at [550, 251] on div at bounding box center [470, 256] width 941 height 512
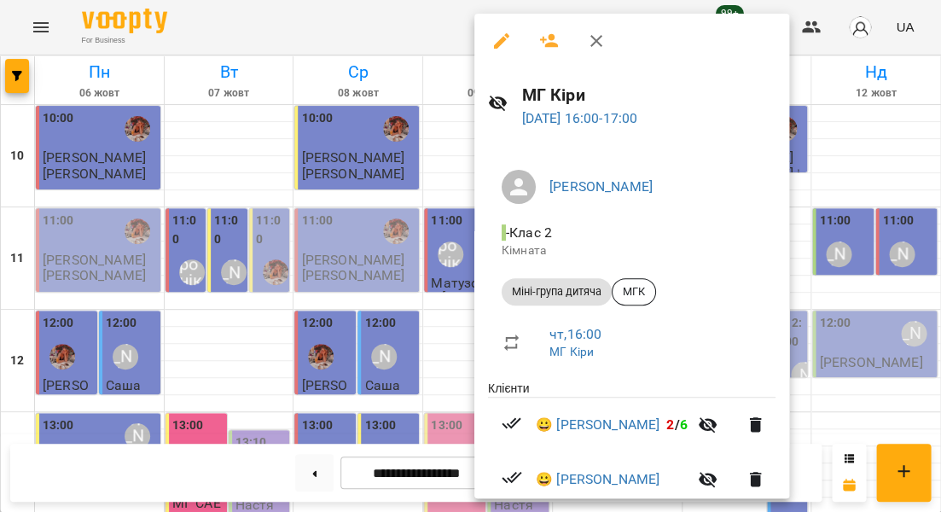
click at [425, 286] on div at bounding box center [470, 256] width 941 height 512
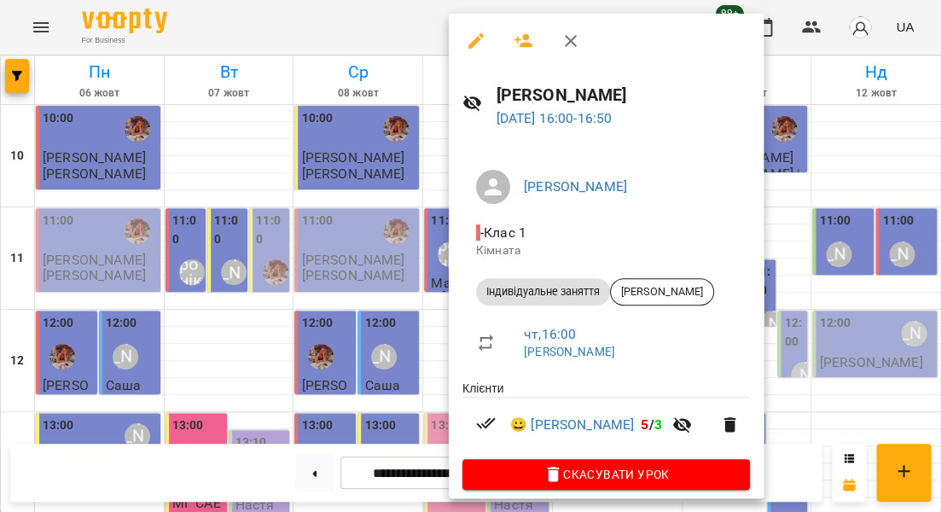
click at [413, 251] on div at bounding box center [470, 256] width 941 height 512
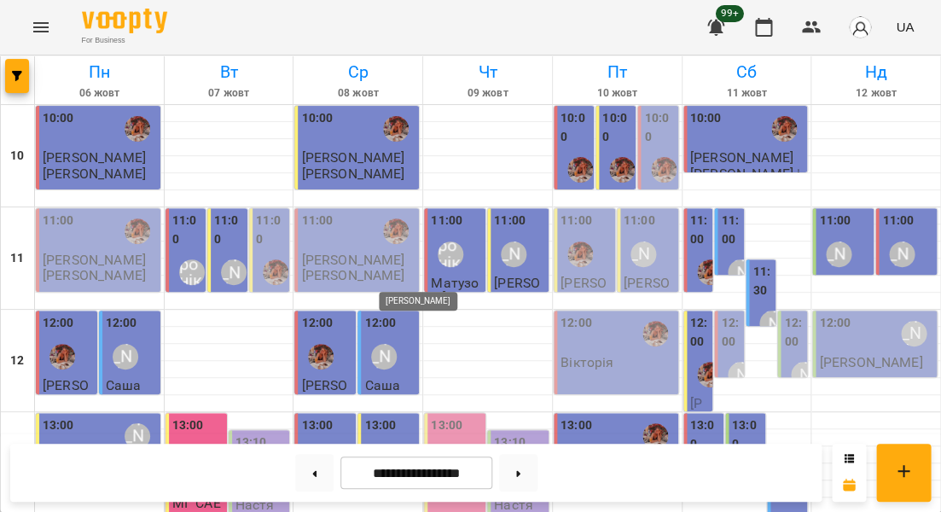
scroll to position [413, 0]
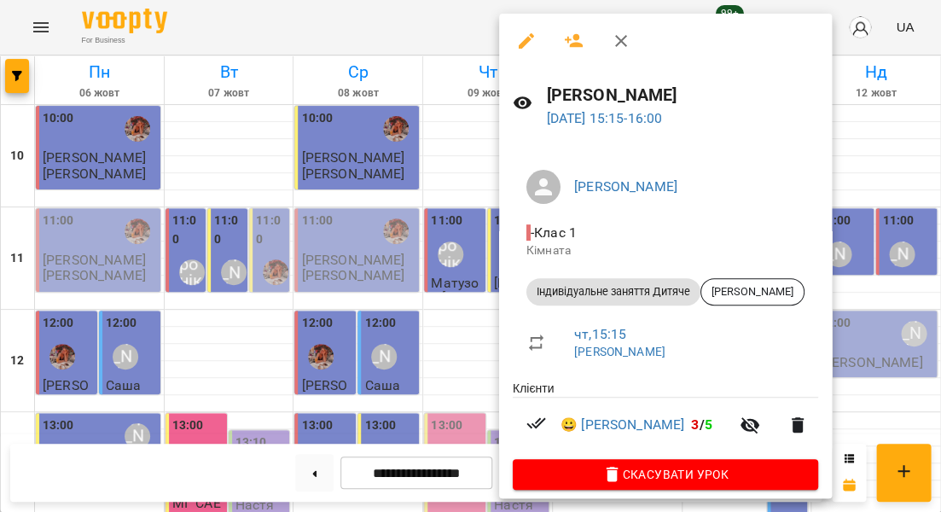
click at [456, 263] on div at bounding box center [470, 256] width 941 height 512
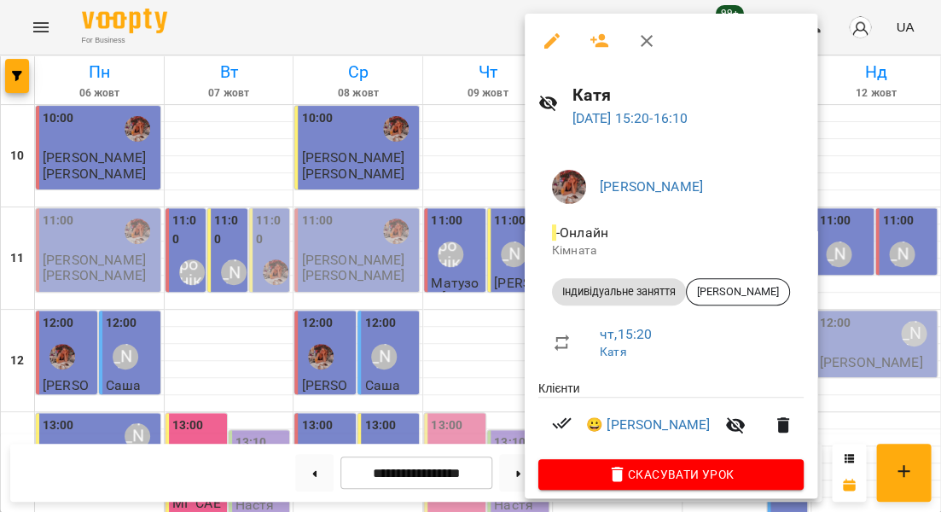
click at [438, 261] on div at bounding box center [470, 256] width 941 height 512
